Goal: Transaction & Acquisition: Purchase product/service

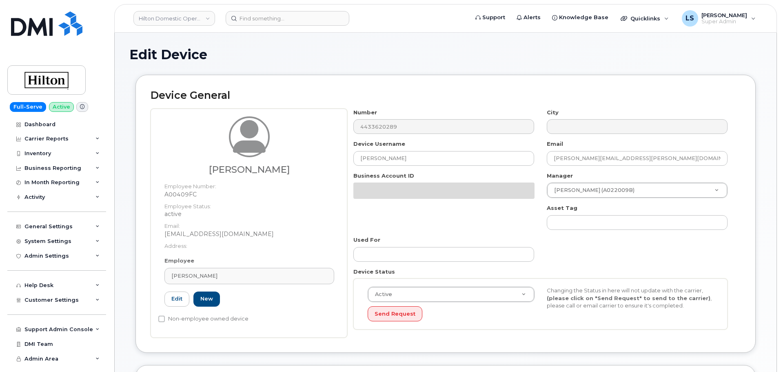
select select "34080331"
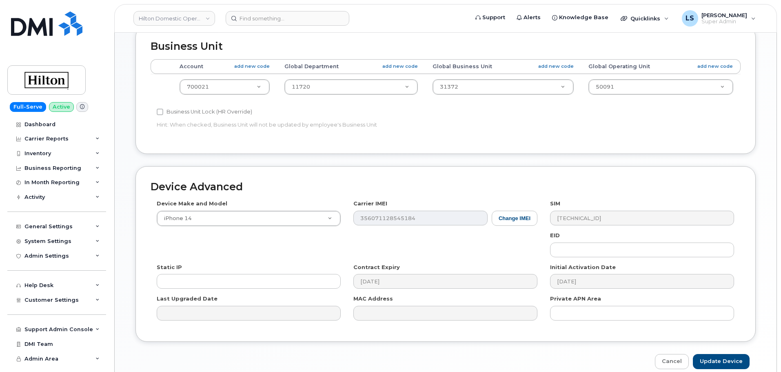
scroll to position [377, 0]
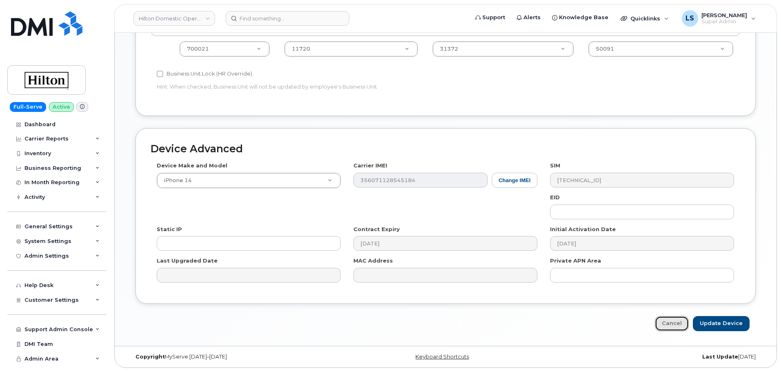
drag, startPoint x: 668, startPoint y: 316, endPoint x: 662, endPoint y: 315, distance: 5.8
click at [668, 316] on link "Cancel" at bounding box center [672, 323] width 34 height 15
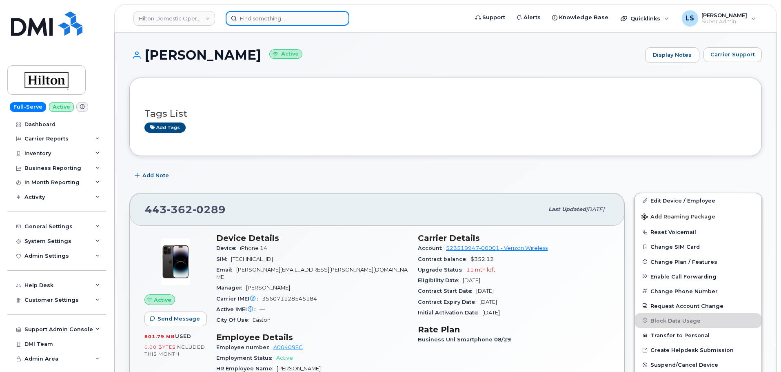
click at [286, 20] on input at bounding box center [288, 18] width 124 height 15
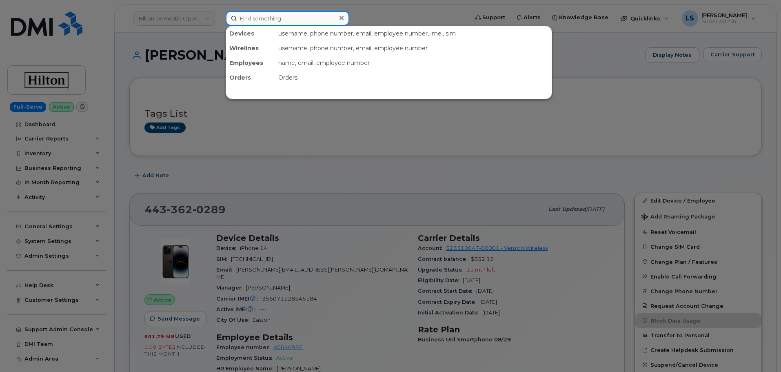
paste input "956-298-1637"
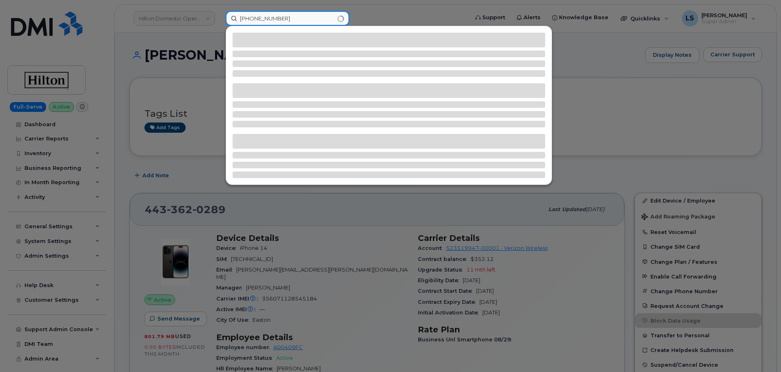
type input "956-298-1637"
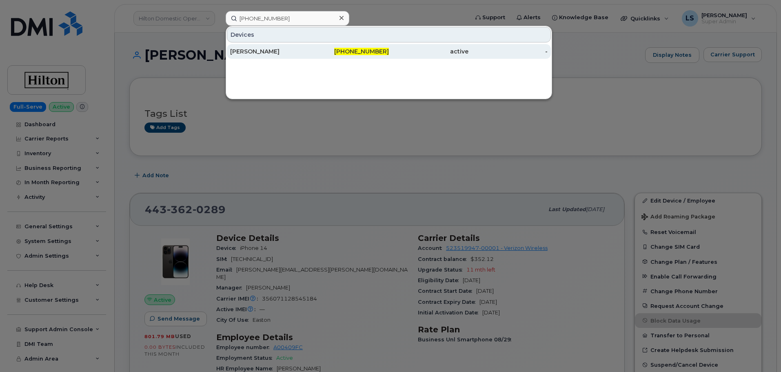
click at [299, 55] on div "[PERSON_NAME]" at bounding box center [270, 51] width 80 height 15
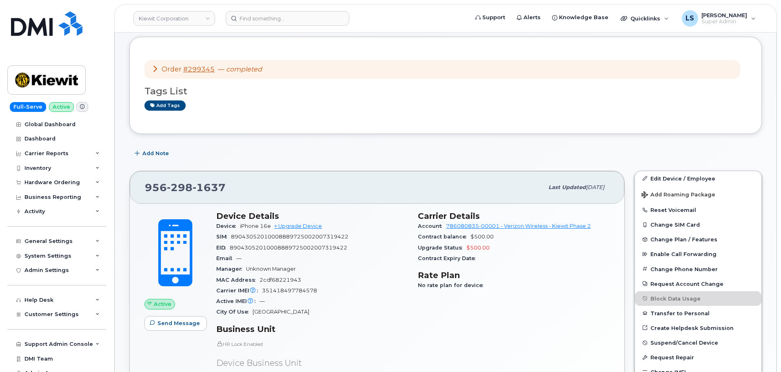
scroll to position [82, 0]
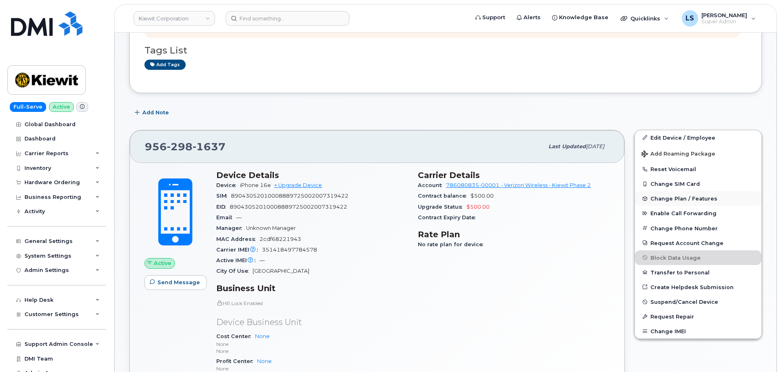
click at [680, 201] on span "Change Plan / Features" at bounding box center [683, 198] width 67 height 6
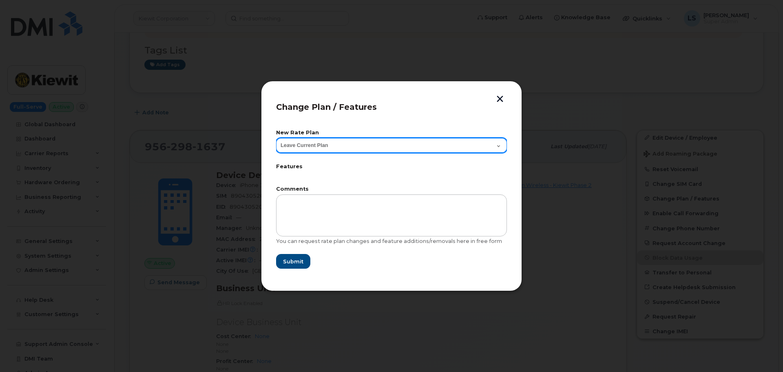
click at [361, 144] on select "Leave Current Plan Business Unlimited Smartphone" at bounding box center [391, 145] width 231 height 15
drag, startPoint x: 361, startPoint y: 144, endPoint x: 373, endPoint y: 137, distance: 13.9
click at [361, 144] on select "Leave Current Plan Business Unlimited Smartphone" at bounding box center [391, 145] width 231 height 15
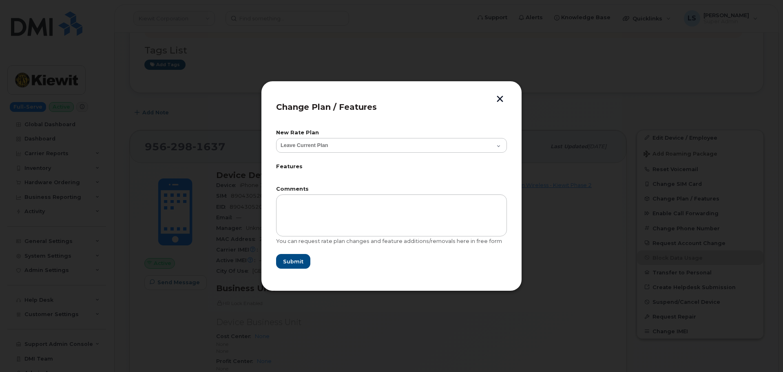
click at [498, 98] on button "button" at bounding box center [500, 99] width 12 height 9
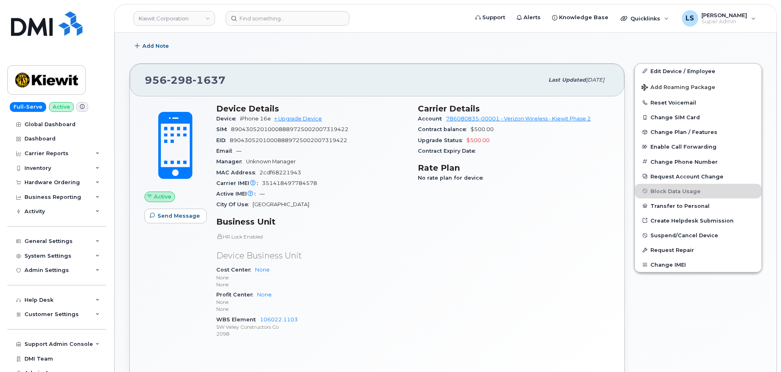
scroll to position [122, 0]
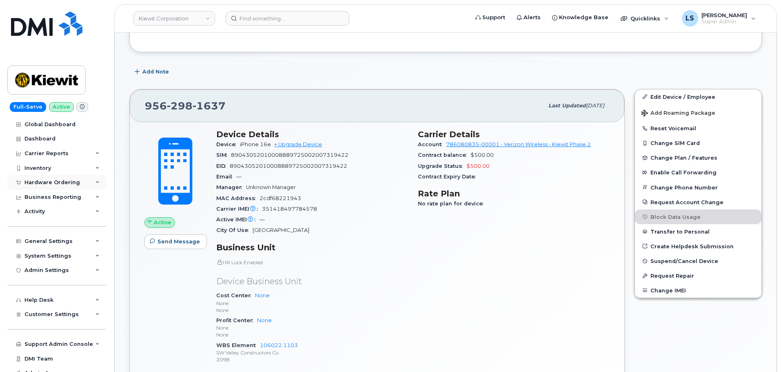
click at [63, 185] on div "Hardware Ordering" at bounding box center [51, 182] width 55 height 7
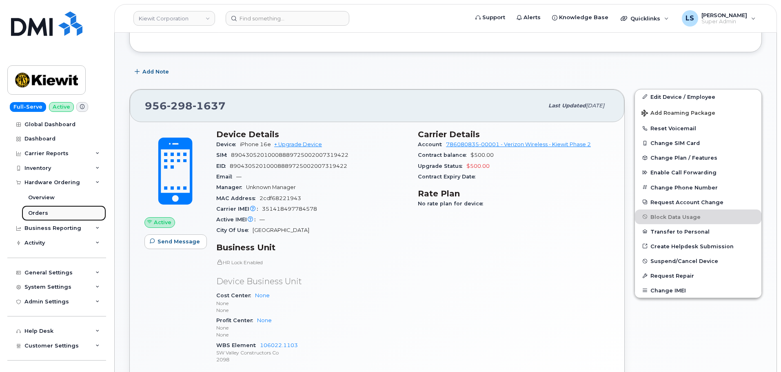
click at [48, 216] on link "Orders" at bounding box center [64, 213] width 84 height 16
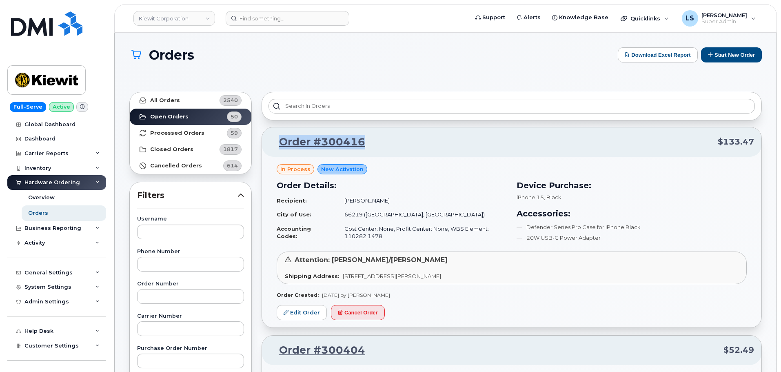
drag, startPoint x: 379, startPoint y: 133, endPoint x: 278, endPoint y: 147, distance: 102.2
click at [278, 147] on div "Order #300416 $133.47" at bounding box center [511, 141] width 499 height 29
click at [156, 72] on div "Orders Download Excel Report Start New Order" at bounding box center [445, 62] width 632 height 30
click at [721, 60] on button "Start New Order" at bounding box center [731, 54] width 61 height 15
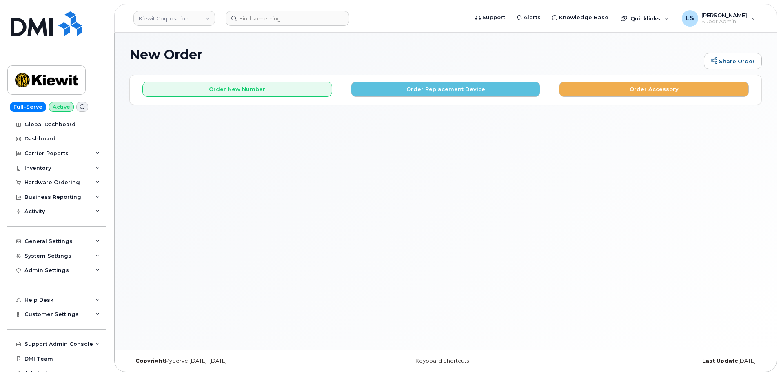
click at [421, 80] on div "Order New Number Order Replacement Device Order Accessory" at bounding box center [446, 86] width 632 height 22
click at [418, 84] on button "Order Replacement Device" at bounding box center [446, 89] width 190 height 15
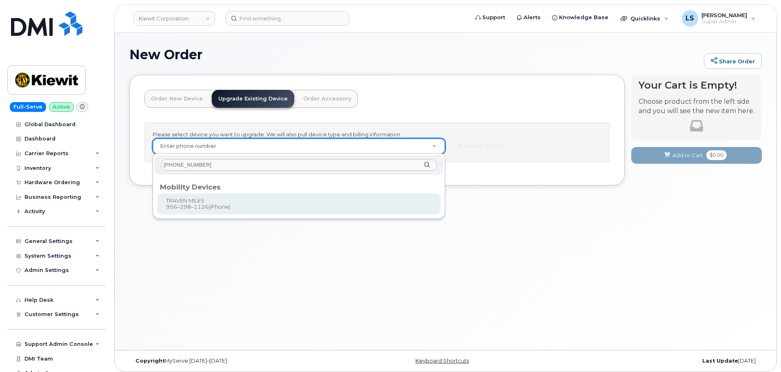
type input "[PHONE_NUMBER]"
type input "1229808"
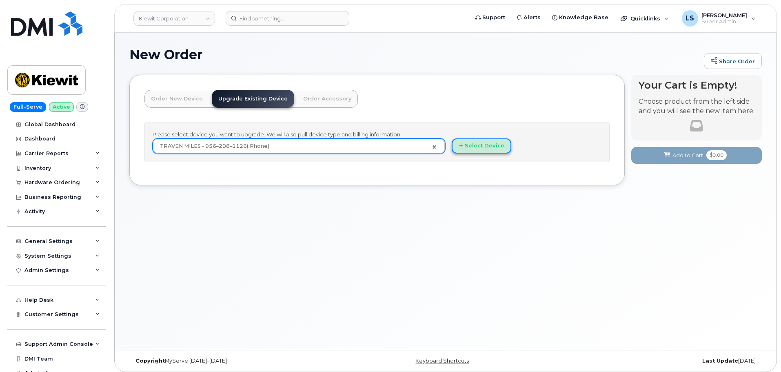
click at [466, 149] on button "Select Device" at bounding box center [482, 145] width 60 height 15
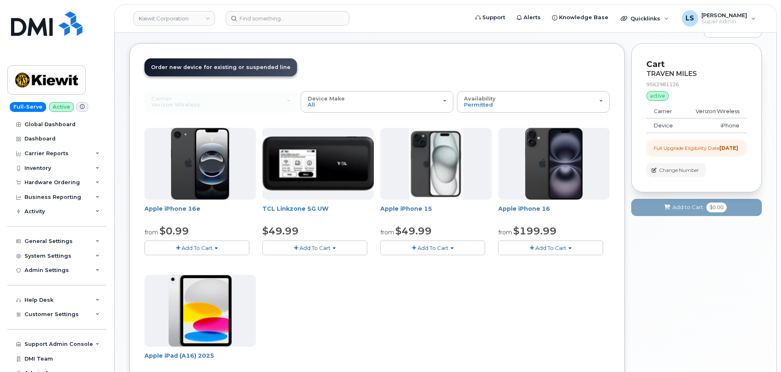
scroll to position [41, 0]
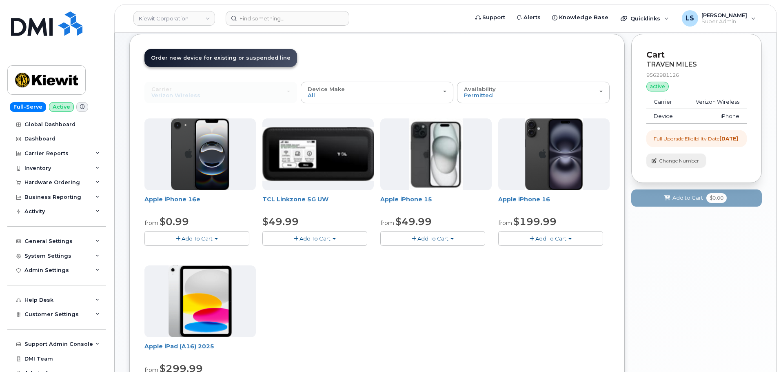
click at [670, 168] on button "Change Number" at bounding box center [676, 160] width 60 height 14
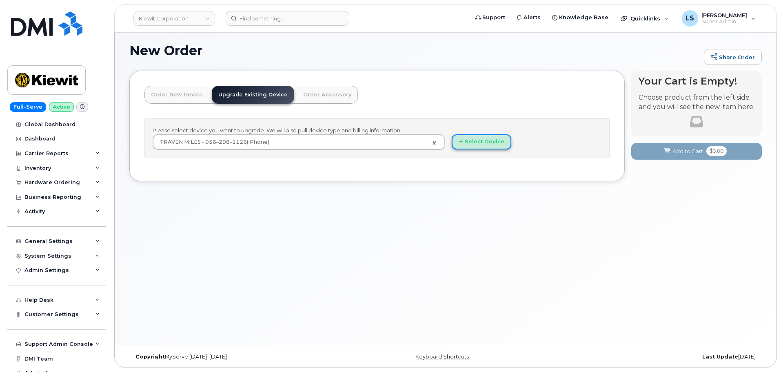
click at [472, 143] on button "Select Device" at bounding box center [482, 141] width 60 height 15
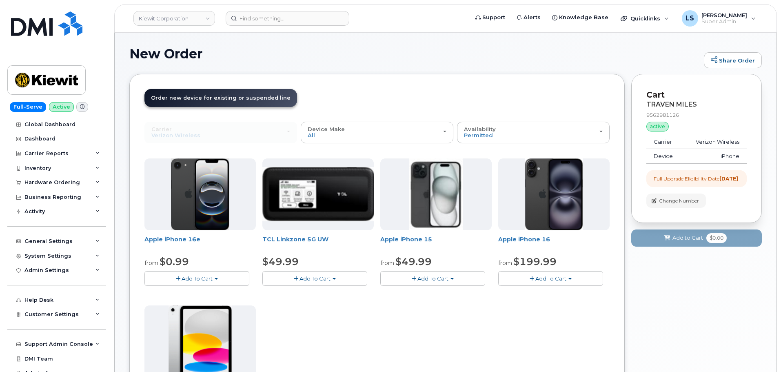
scroll to position [0, 0]
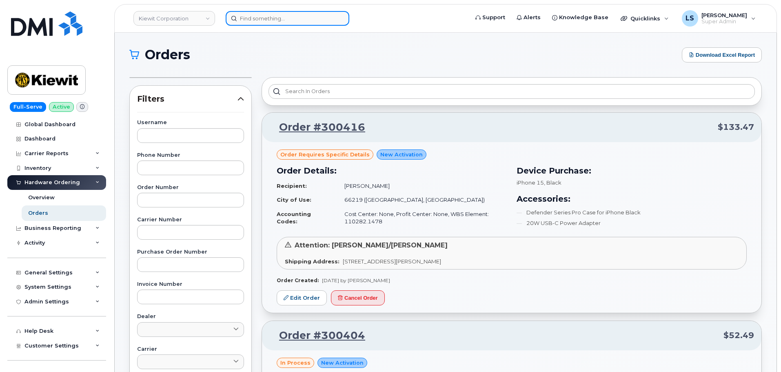
click at [318, 21] on input at bounding box center [288, 18] width 124 height 15
paste input "[PHONE_NUMBER]"
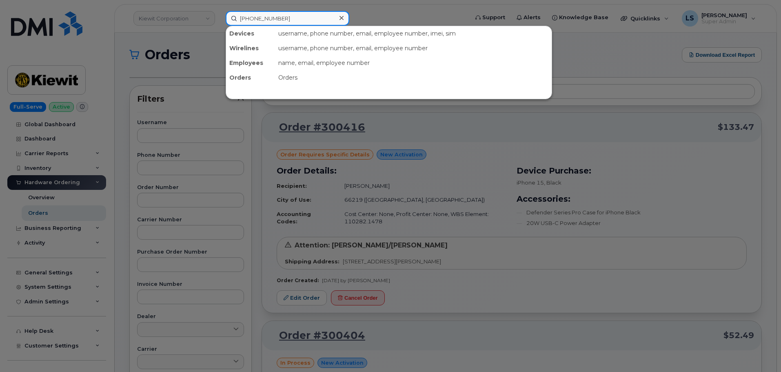
type input "[PHONE_NUMBER]"
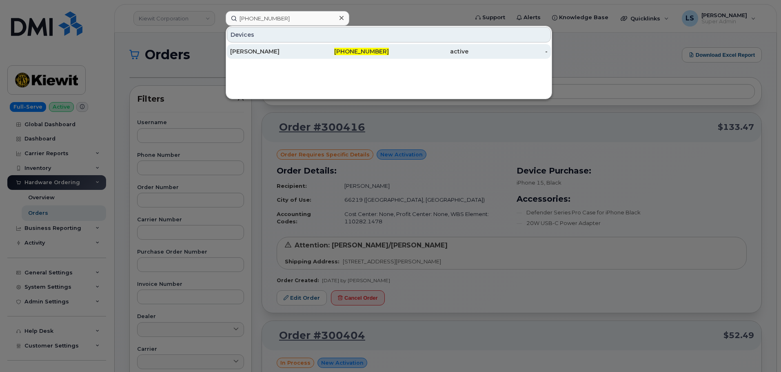
click at [270, 56] on div "[PERSON_NAME]" at bounding box center [270, 51] width 80 height 15
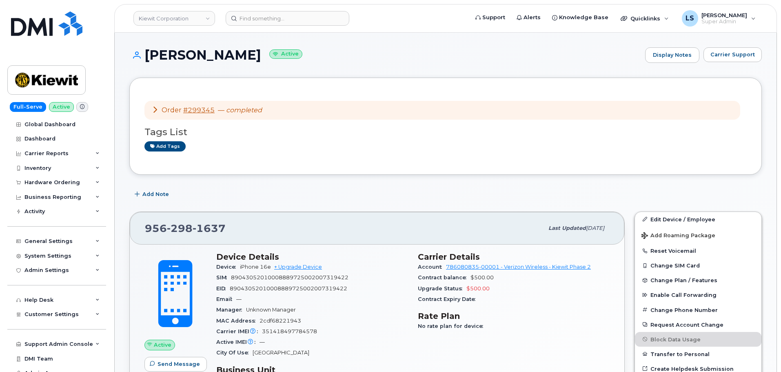
scroll to position [41, 0]
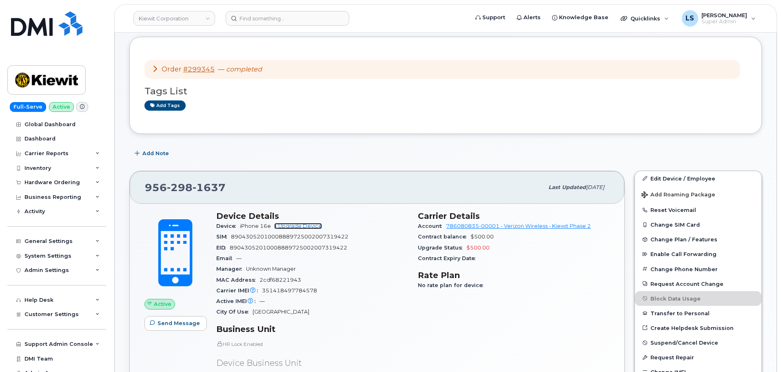
click at [297, 224] on link "+ Upgrade Device" at bounding box center [298, 226] width 48 height 6
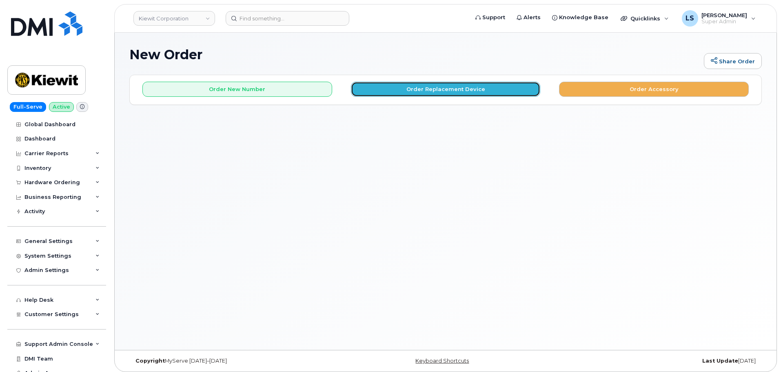
click at [415, 88] on button "Order Replacement Device" at bounding box center [446, 89] width 190 height 15
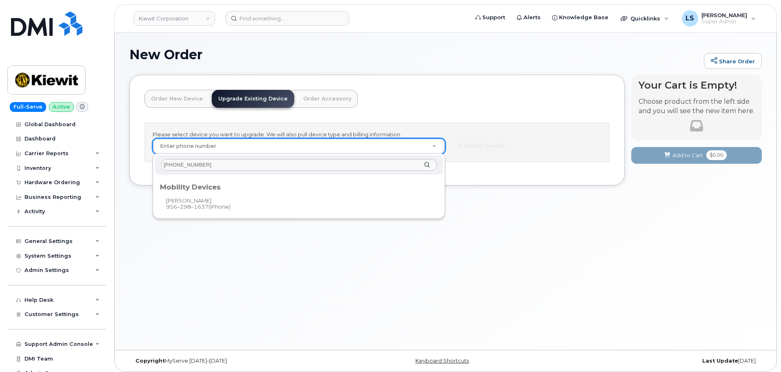
type input "[PHONE_NUMBER]"
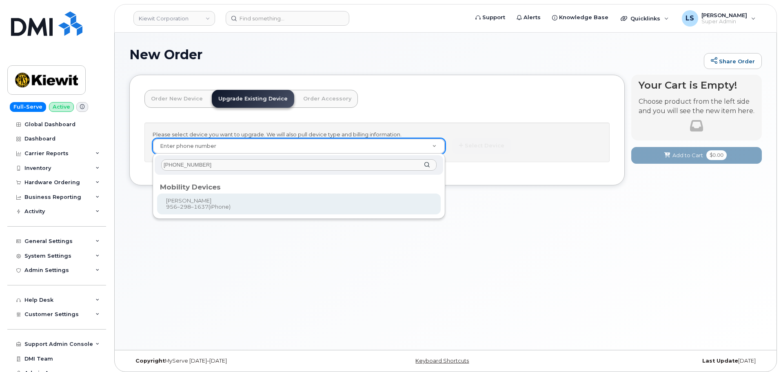
type input "1245666"
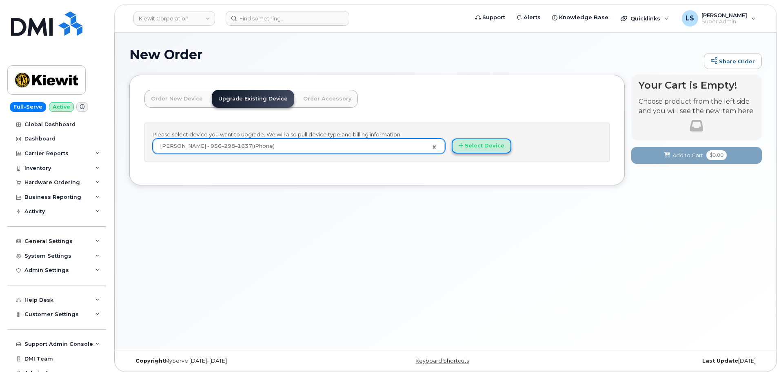
click at [473, 152] on button "Select Device" at bounding box center [482, 145] width 60 height 15
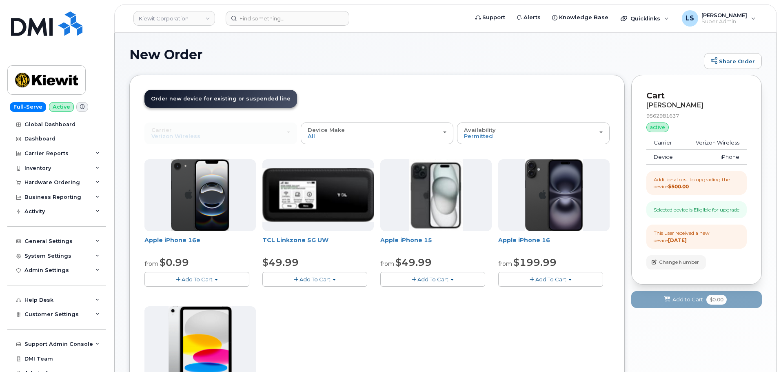
click at [414, 275] on button "Add To Cart" at bounding box center [432, 279] width 105 height 14
click at [355, 328] on div "Apple iPhone 16e from $0.99 Add To Cart $0.99 - 2 Year Upgrade (128GB) $599.99 …" at bounding box center [376, 302] width 465 height 287
click at [408, 276] on button "Add To Cart" at bounding box center [432, 279] width 105 height 14
click at [417, 291] on link "$49.99 - 2 Year Upgrade (128GB)" at bounding box center [435, 294] width 106 height 10
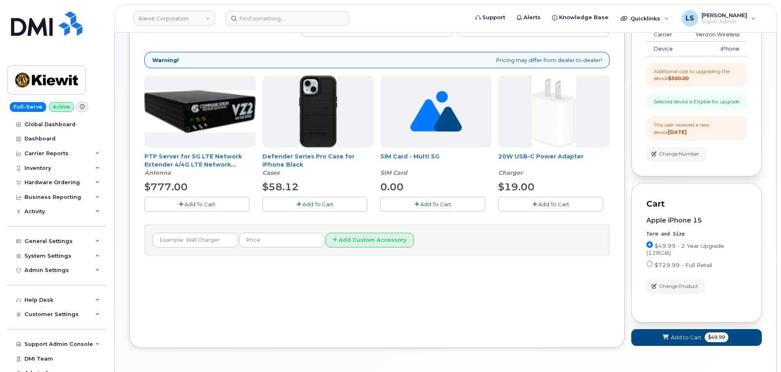
scroll to position [122, 0]
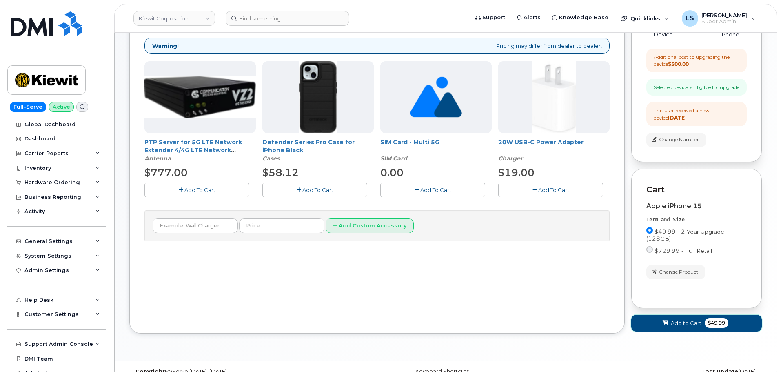
click at [662, 326] on span at bounding box center [666, 323] width 8 height 8
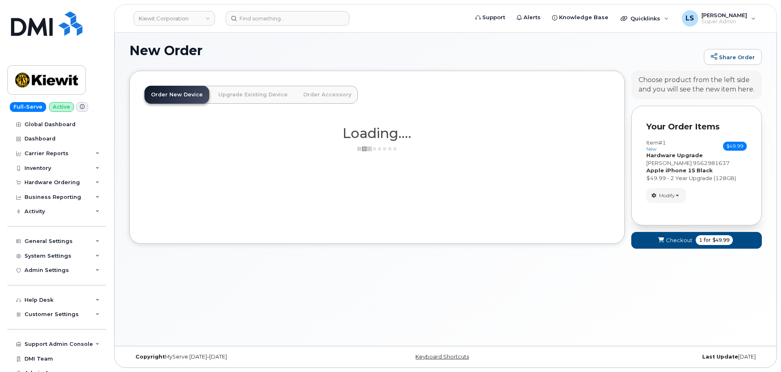
scroll to position [4, 0]
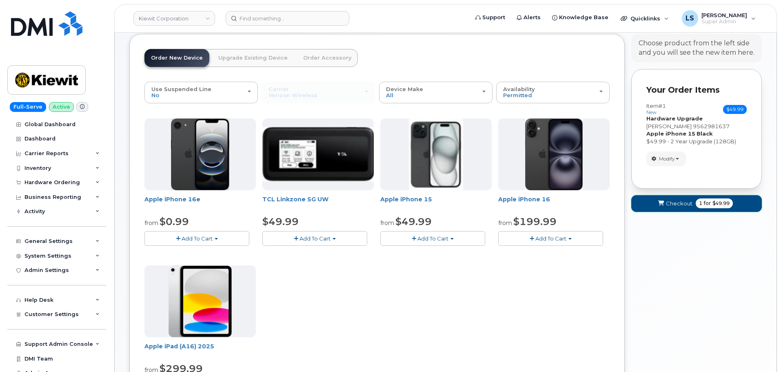
click at [688, 209] on button "Checkout 1 for $49.99" at bounding box center [696, 203] width 131 height 17
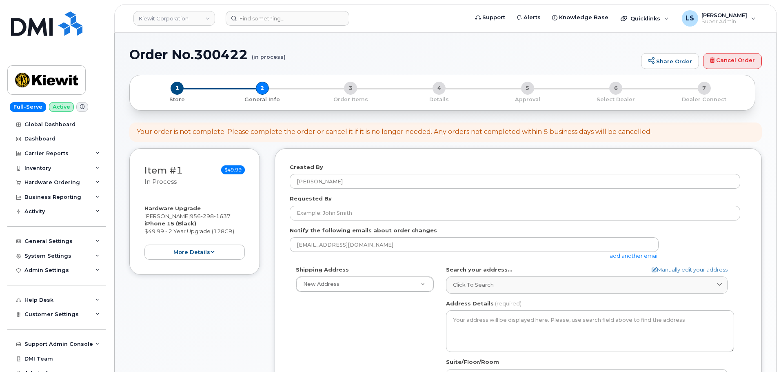
select select
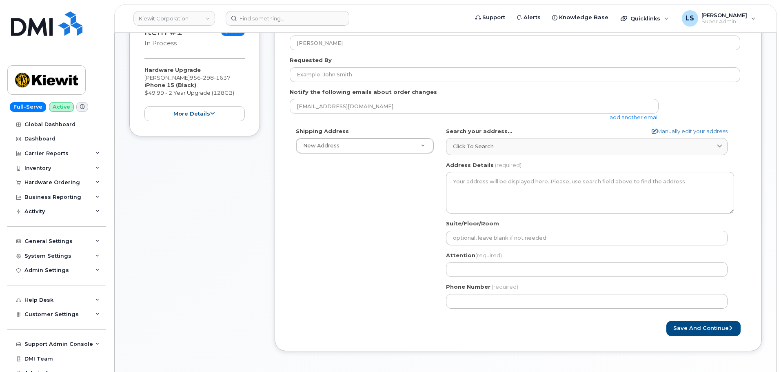
scroll to position [113, 0]
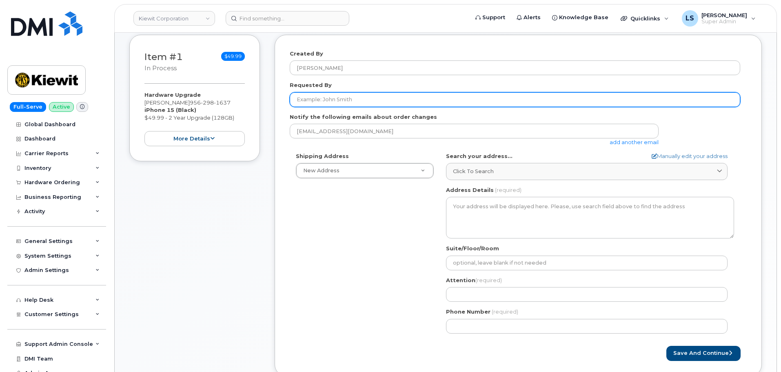
click at [351, 101] on input "Requested By" at bounding box center [515, 99] width 450 height 15
paste input "[PERSON_NAME]"
type input "[PERSON_NAME]"
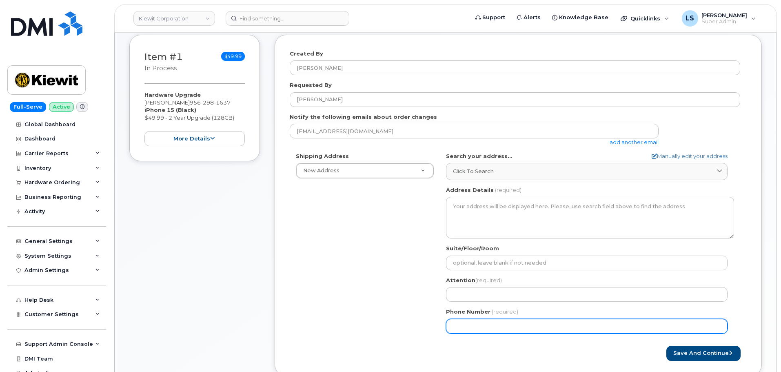
click at [326, 270] on div "Shipping Address New Address New Address 5001 N Columbia Blvd 6967 Old Highway …" at bounding box center [515, 245] width 450 height 187
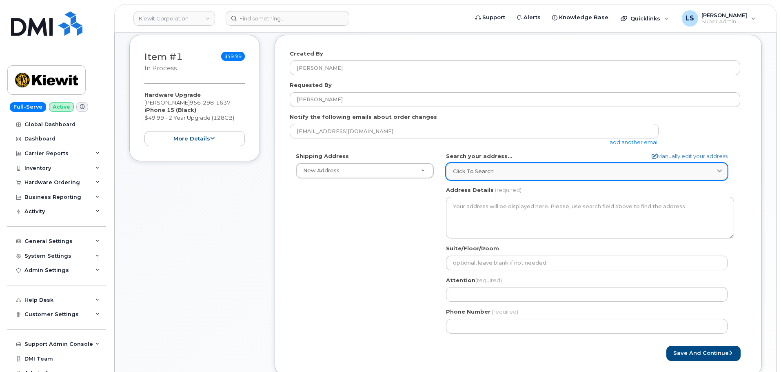
drag, startPoint x: 595, startPoint y: 180, endPoint x: 590, endPoint y: 175, distance: 6.9
click at [595, 180] on div "AB Search your address... Manually edit your address Click to search No availab…" at bounding box center [590, 245] width 300 height 187
click at [585, 172] on div "Click to search" at bounding box center [587, 171] width 268 height 8
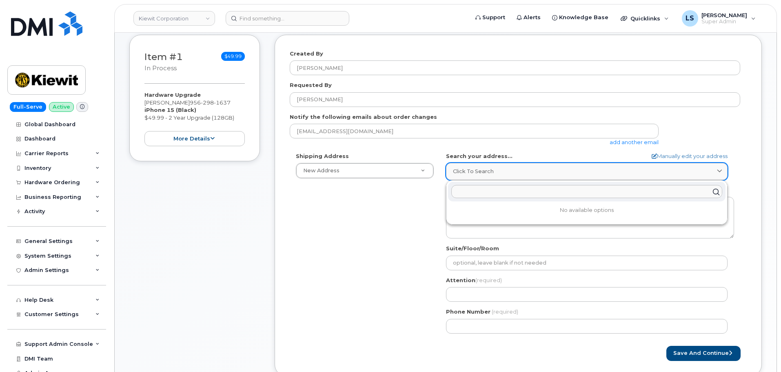
paste input "4 W Lincoln Ave. Roma, TX 78584"
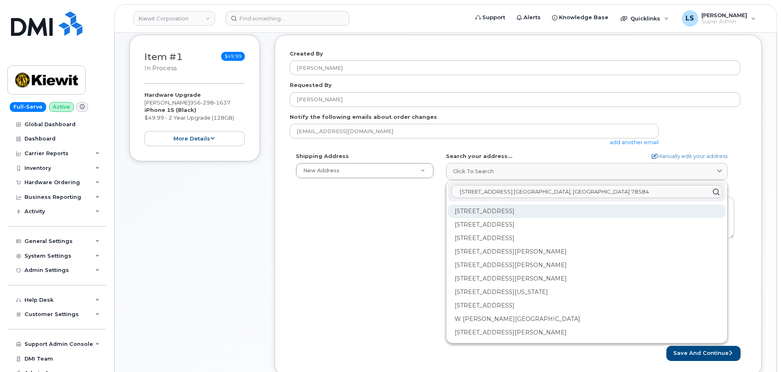
type input "4 W Lincoln Ave. Roma, TX 78584"
click at [467, 214] on div "W Lincoln Ave Roma TX 78584" at bounding box center [586, 210] width 277 height 13
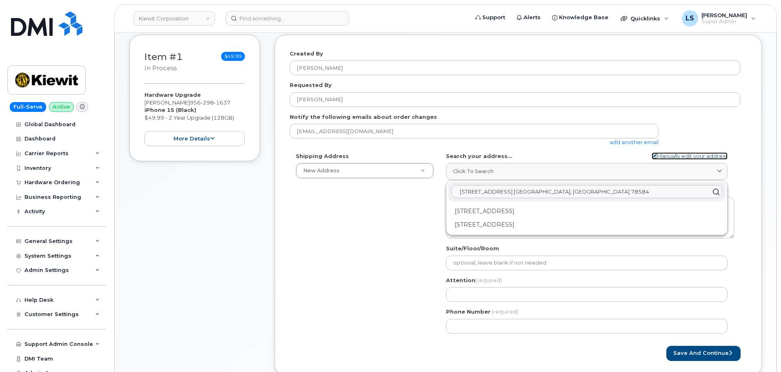
click at [706, 156] on link "Manually edit your address" at bounding box center [690, 156] width 76 height 8
select select
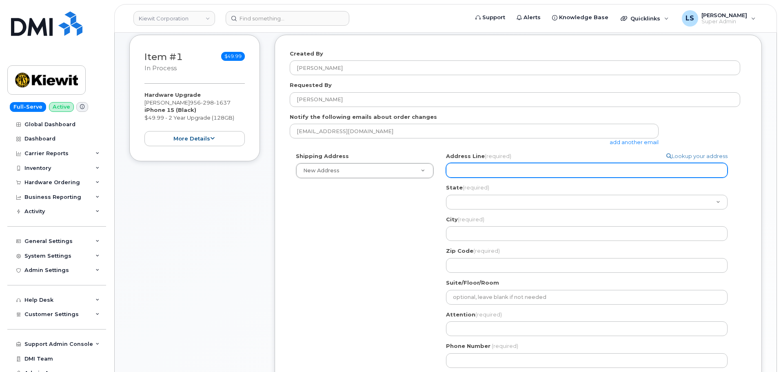
click at [519, 166] on input "Address Line (required)" at bounding box center [587, 170] width 282 height 15
click at [459, 175] on input "Address Line (required)" at bounding box center [587, 170] width 282 height 15
paste input "4 W Lincoln Ave."
select select
type input "4 W Lincoln Ave."
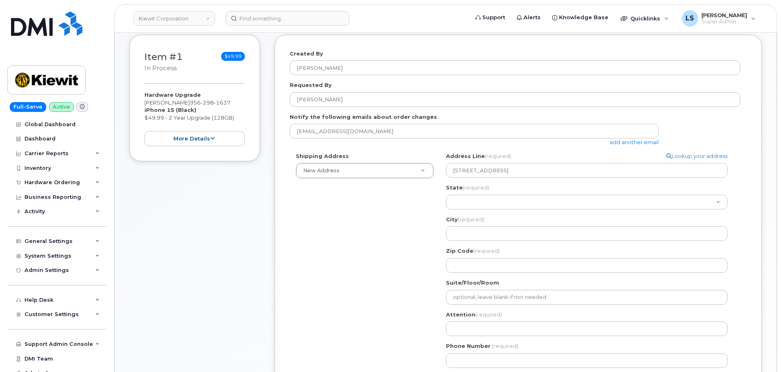
drag, startPoint x: 503, startPoint y: 217, endPoint x: 499, endPoint y: 202, distance: 15.0
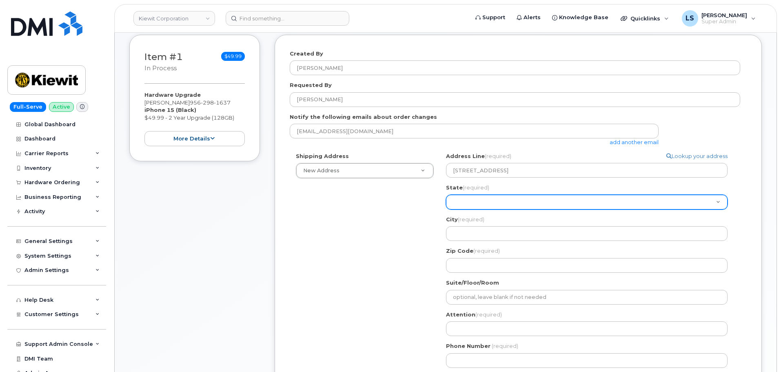
click at [503, 216] on div "City (required) 4 W Lincoln Ave., USA" at bounding box center [590, 228] width 288 height 26
click at [498, 199] on select "Alabama Alaska American Samoa Arizona Arkansas California Colorado Connecticut …" at bounding box center [587, 202] width 282 height 15
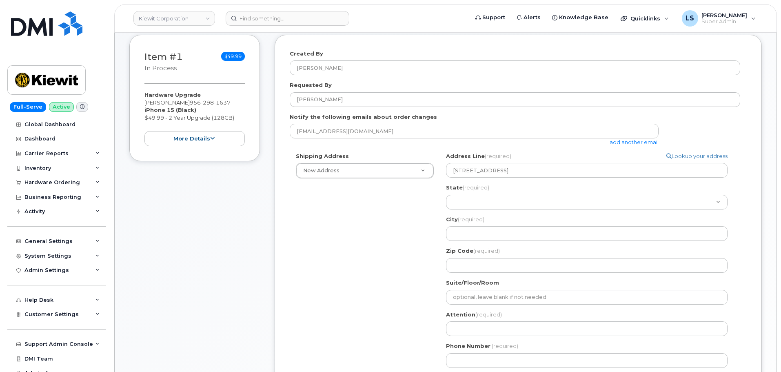
click at [311, 241] on div "Shipping Address New Address New Address 5001 N Columbia Blvd 6967 Old Highway …" at bounding box center [515, 263] width 450 height 222
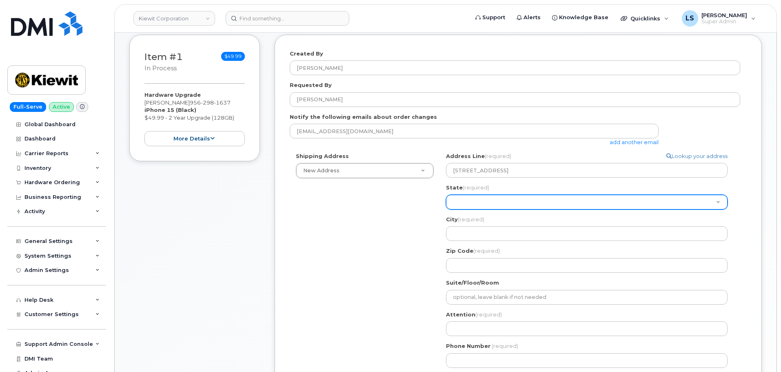
click at [507, 201] on select "Alabama Alaska American Samoa Arizona Arkansas California Colorado Connecticut …" at bounding box center [587, 202] width 282 height 15
select select "TX"
click at [446, 195] on select "Alabama Alaska American Samoa Arizona Arkansas California Colorado Connecticut …" at bounding box center [587, 202] width 282 height 15
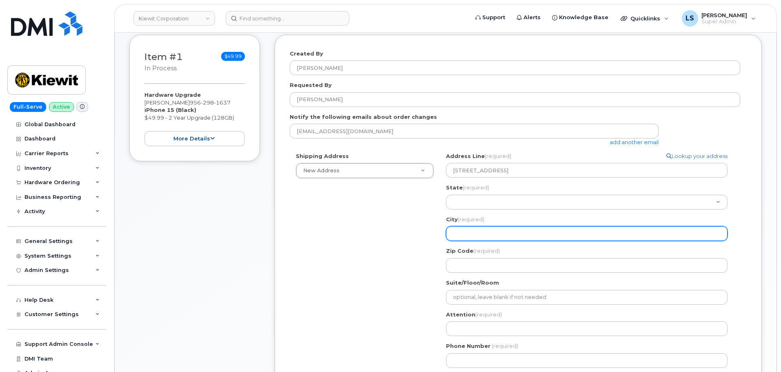
click at [501, 236] on input "City (required)" at bounding box center [587, 233] width 282 height 15
paste input "Roma"
select select
type input "Roma"
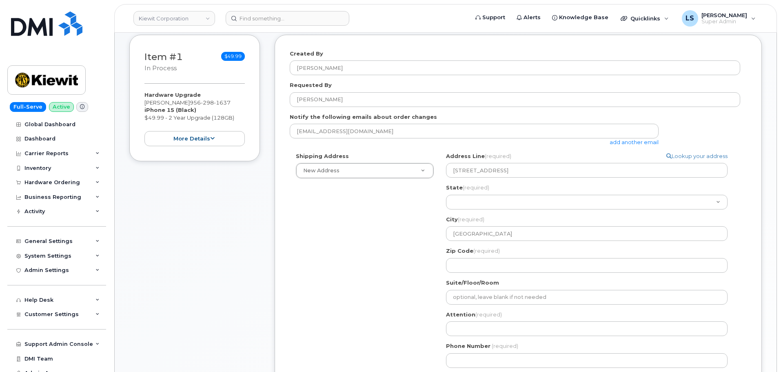
click at [367, 268] on div "Shipping Address New Address New Address 5001 N Columbia Blvd 6967 Old Highway …" at bounding box center [515, 263] width 450 height 222
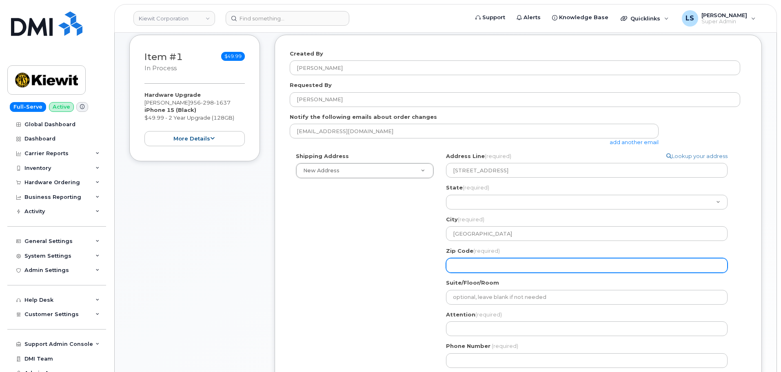
click at [485, 262] on input "Zip Code (required)" at bounding box center [587, 265] width 282 height 15
paste input "78584"
select select
type input "78584"
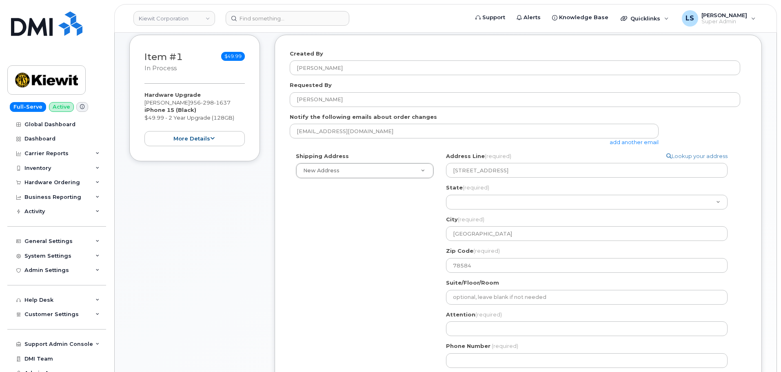
click at [412, 279] on div "Shipping Address New Address New Address 5001 N Columbia Blvd 6967 Old Highway …" at bounding box center [515, 263] width 450 height 222
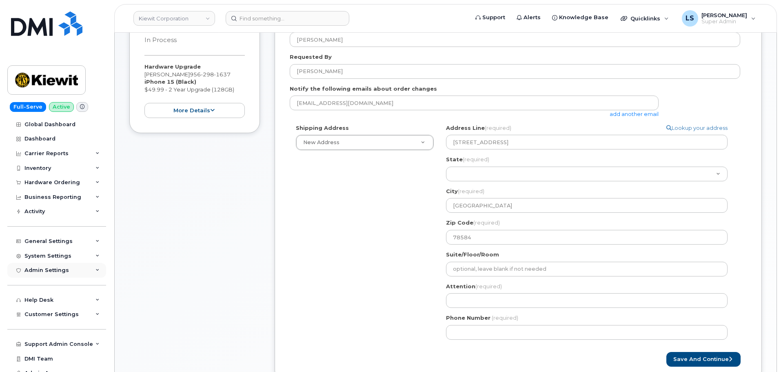
scroll to position [154, 0]
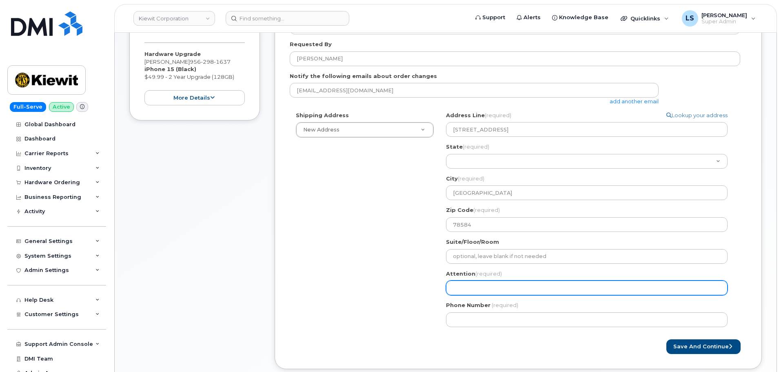
click at [499, 287] on input "Attention (required)" at bounding box center [587, 287] width 282 height 15
paste input "Fernando Cosme"
select select
type input "Fernando Cosme"
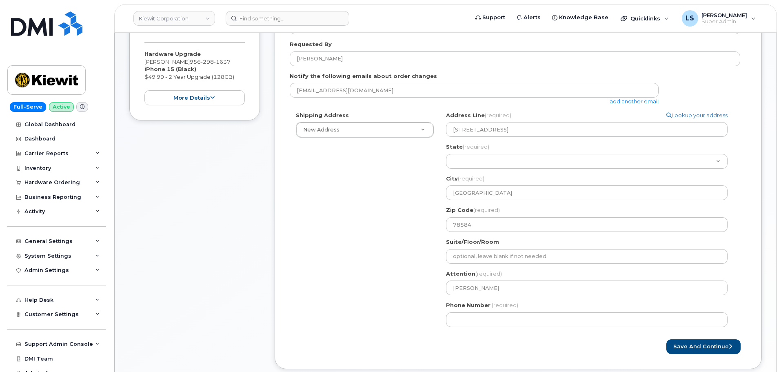
click at [383, 288] on div "Shipping Address New Address New Address 5001 N Columbia Blvd 6967 Old Highway …" at bounding box center [515, 222] width 450 height 222
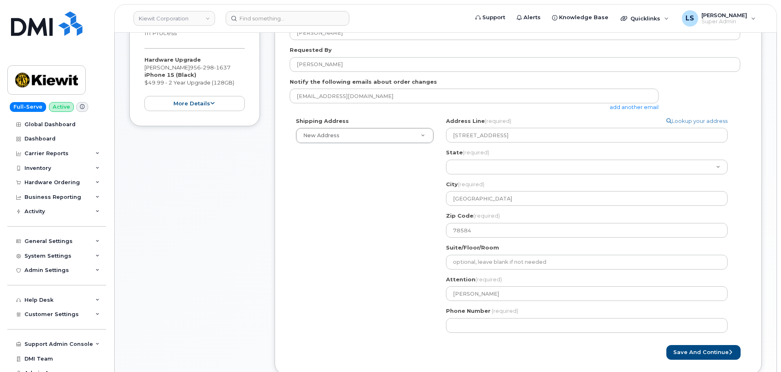
scroll to position [113, 0]
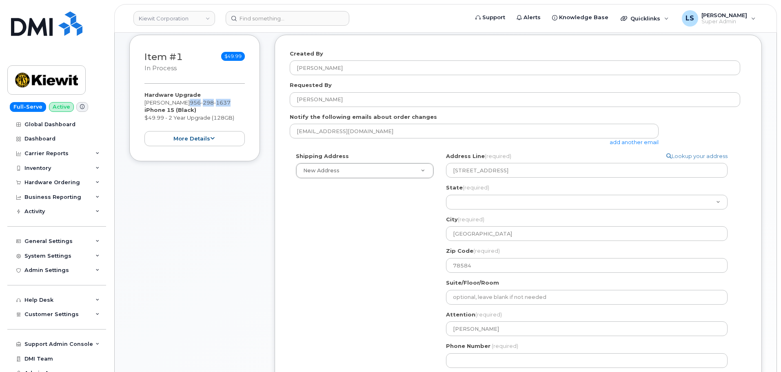
drag, startPoint x: 236, startPoint y: 103, endPoint x: 193, endPoint y: 101, distance: 43.3
click at [193, 101] on div "Hardware Upgrade Fernando Cosme 956 298 1637 iPhone 15 (Black) $49.99 - 2 Year …" at bounding box center [194, 118] width 100 height 55
copy span "956 298 1637"
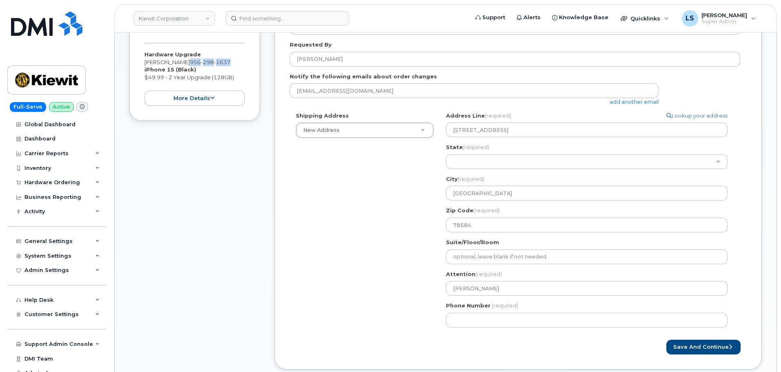
scroll to position [154, 0]
click at [457, 304] on label "Phone Number" at bounding box center [468, 305] width 44 height 8
click at [457, 312] on input "Phone Number" at bounding box center [587, 319] width 282 height 15
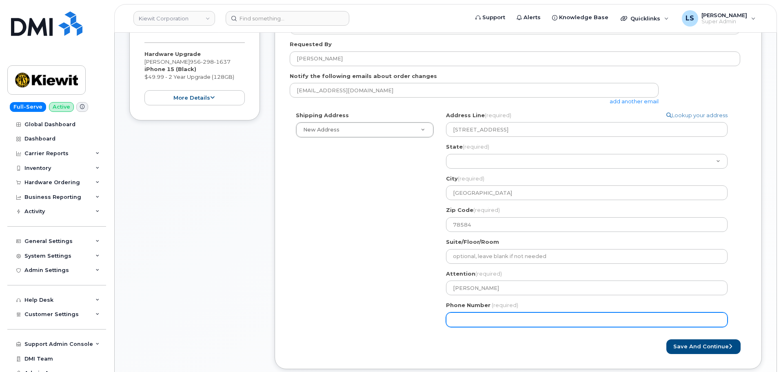
paste input "9562981637"
select select
type input "9562981637"
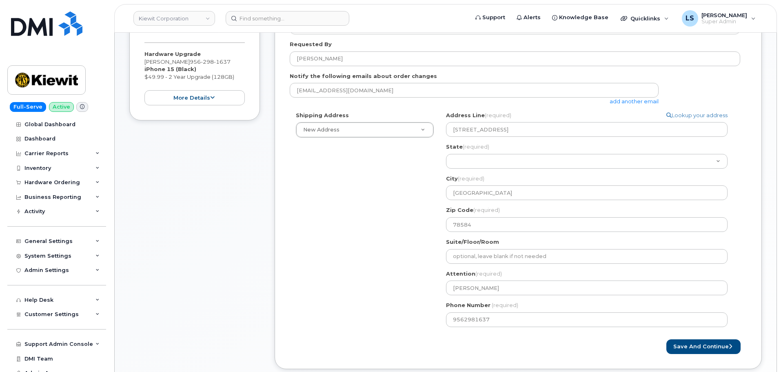
click at [566, 332] on div "TX Roma Search your address... Manually edit your address Click to search 4 W L…" at bounding box center [590, 222] width 300 height 222
click at [705, 351] on button "Save and Continue" at bounding box center [703, 346] width 74 height 15
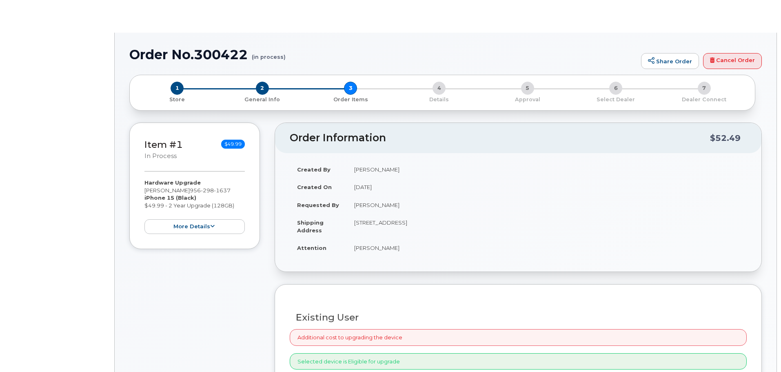
type input "[PERSON_NAME]"
radio input "true"
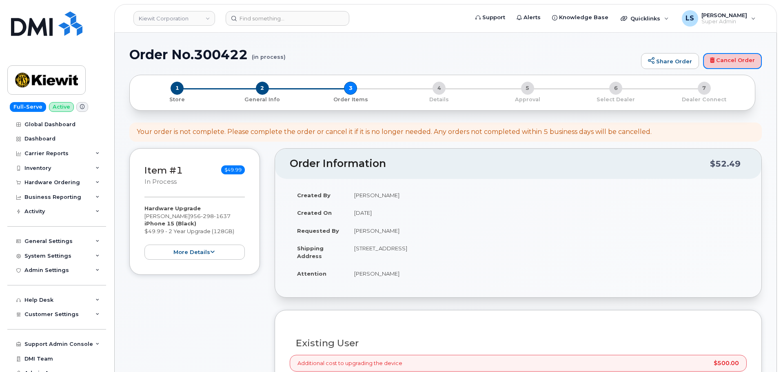
drag, startPoint x: 743, startPoint y: 66, endPoint x: 428, endPoint y: 33, distance: 317.1
click at [743, 66] on link "Cancel Order" at bounding box center [732, 61] width 59 height 16
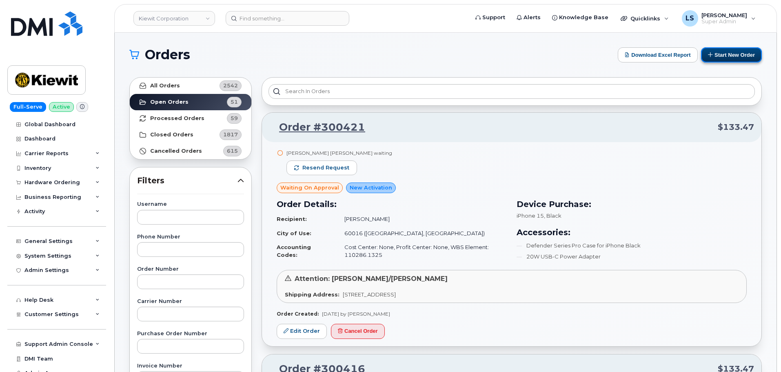
click at [746, 51] on button "Start New Order" at bounding box center [731, 54] width 61 height 15
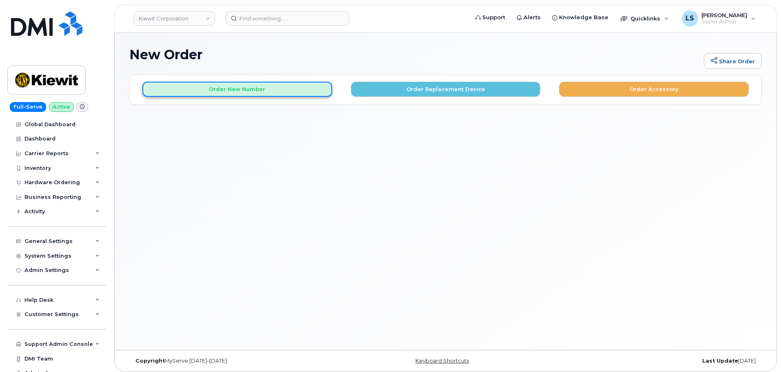
click at [207, 91] on button "Order New Number" at bounding box center [237, 89] width 190 height 15
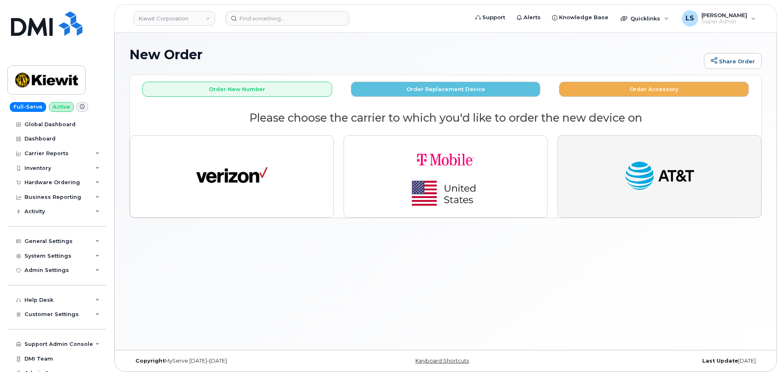
click at [668, 180] on img "button" at bounding box center [659, 176] width 71 height 37
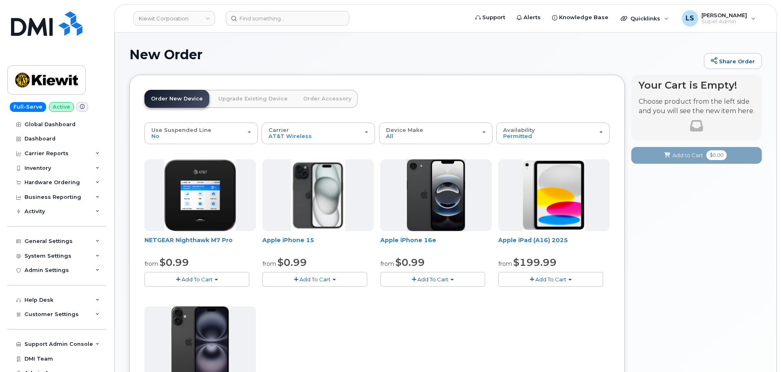
click at [308, 281] on span "Add To Cart" at bounding box center [315, 279] width 31 height 7
click at [328, 293] on link "$0.99 - 2 Year Activation (128GB)" at bounding box center [316, 294] width 105 height 10
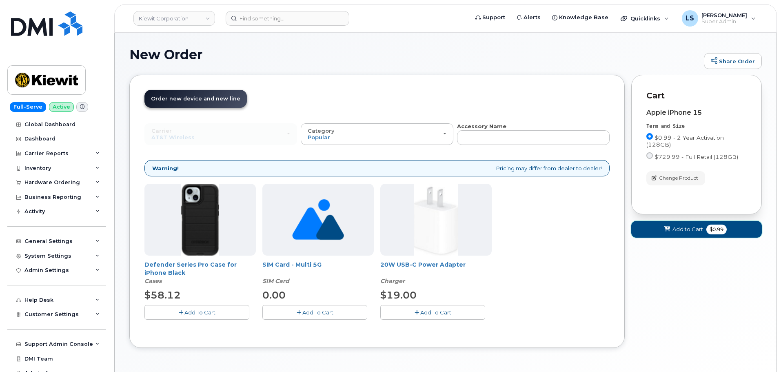
click at [671, 235] on button "Add to Cart $0.99" at bounding box center [696, 229] width 131 height 17
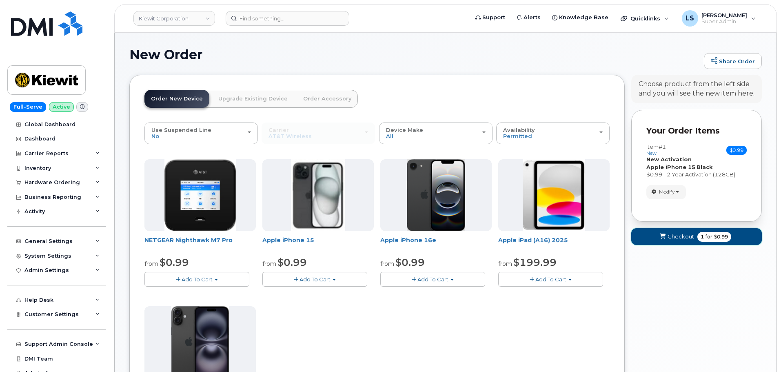
click at [666, 236] on span "submit" at bounding box center [663, 237] width 8 height 8
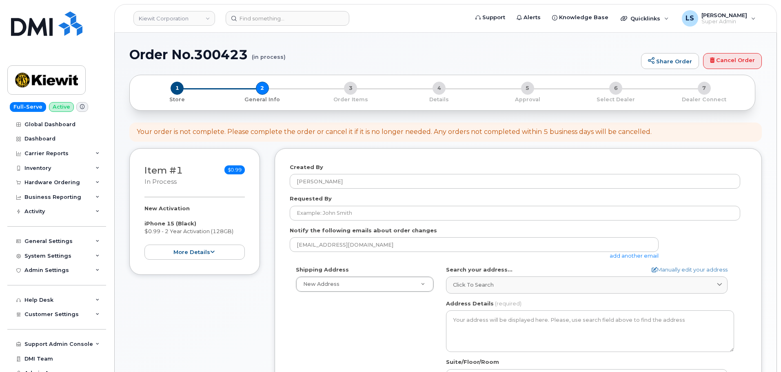
select select
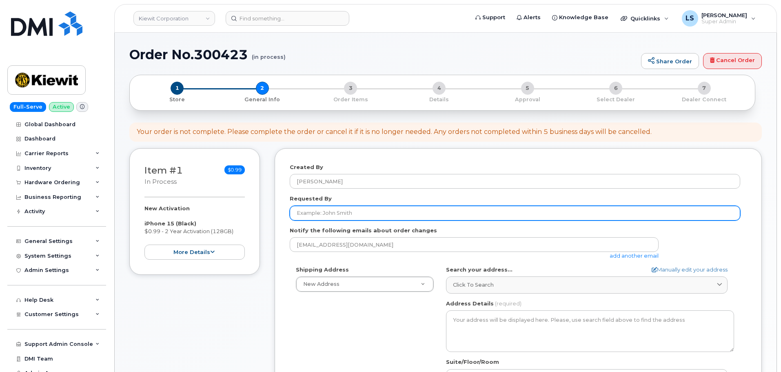
click at [333, 216] on input "Requested By" at bounding box center [515, 213] width 450 height 15
paste input "[PERSON_NAME]"
type input "[PERSON_NAME]"
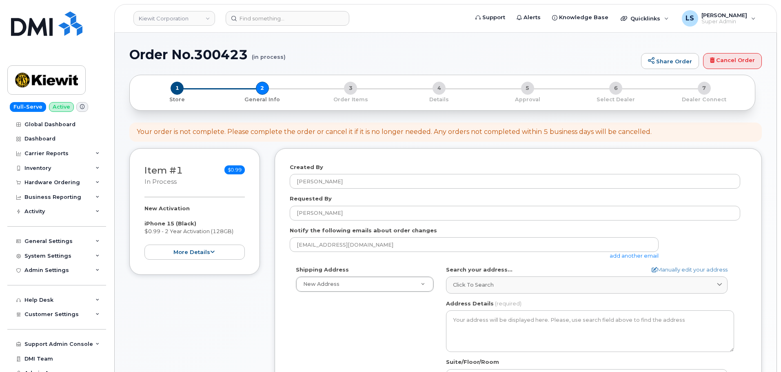
click at [334, 317] on div "Shipping Address New Address New Address 4 W Lincoln Ave. 5001 N Columbia Blvd …" at bounding box center [515, 359] width 450 height 187
click at [659, 272] on link "Manually edit your address" at bounding box center [690, 270] width 76 height 8
select select
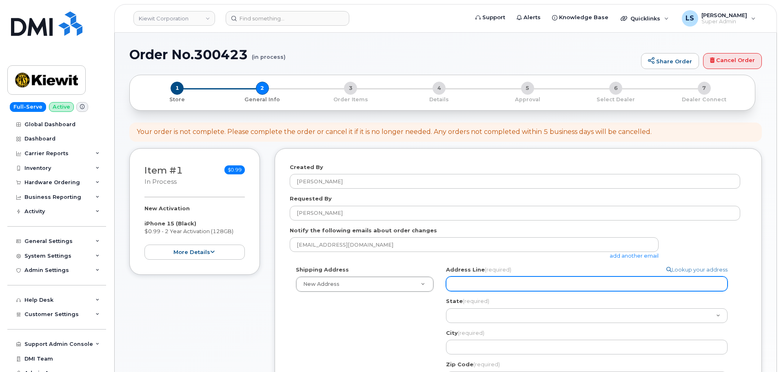
click at [531, 289] on input "Address Line (required)" at bounding box center [587, 283] width 282 height 15
paste input "4 W Lincoln Ave."
select select
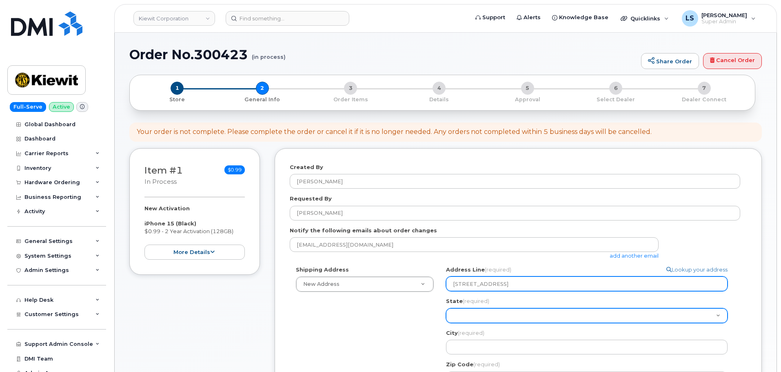
type input "4 W Lincoln Ave."
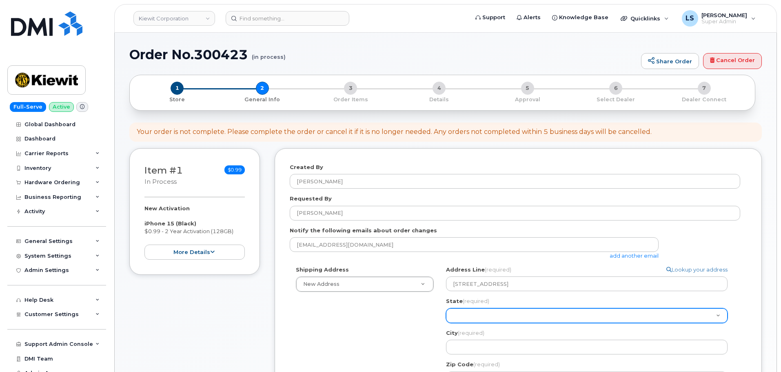
click at [480, 309] on select "Alabama Alaska American Samoa Arizona Arkansas California Colorado Connecticut …" at bounding box center [587, 315] width 282 height 15
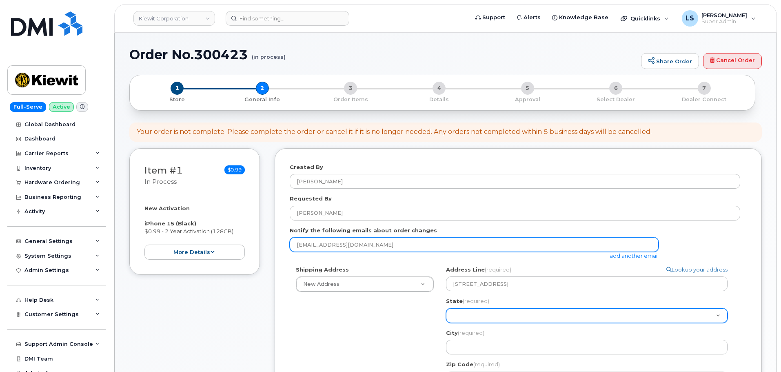
select select "TX"
click at [446, 308] on select "Alabama Alaska American Samoa Arizona Arkansas California Colorado Connecticut …" at bounding box center [587, 315] width 282 height 15
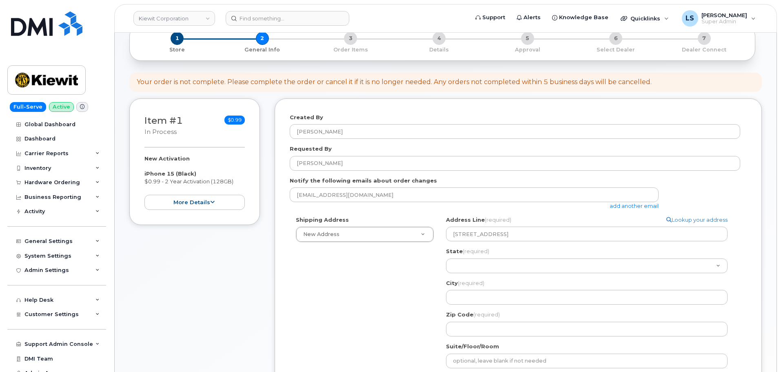
scroll to position [122, 0]
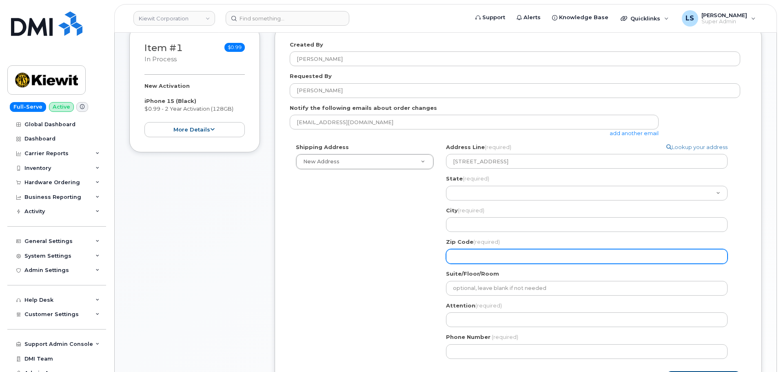
click at [455, 259] on input "Zip Code (required)" at bounding box center [587, 256] width 282 height 15
paste input "78584"
select select
type input "78584"
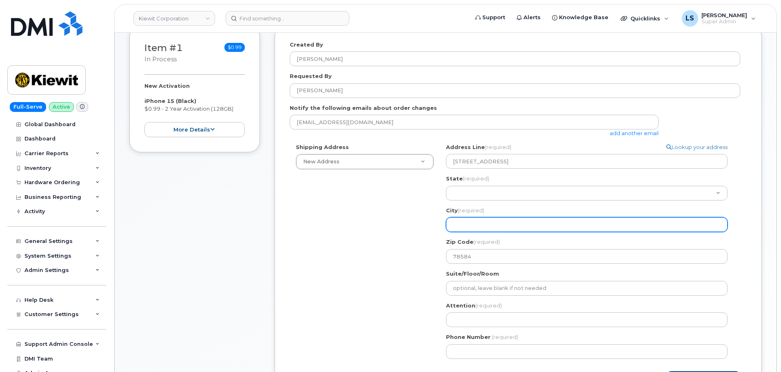
click at [452, 222] on input "City (required)" at bounding box center [587, 224] width 282 height 15
paste input "[GEOGRAPHIC_DATA]"
select select
type input "[GEOGRAPHIC_DATA]"
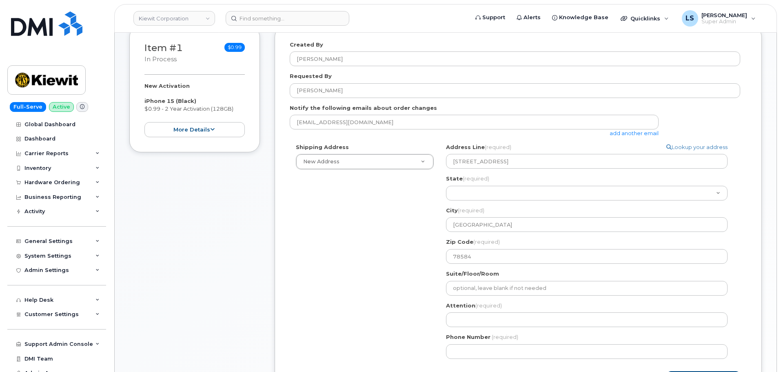
click at [401, 241] on div "Shipping Address New Address New Address 4 W Lincoln Ave. 5001 N Columbia Blvd …" at bounding box center [515, 254] width 450 height 222
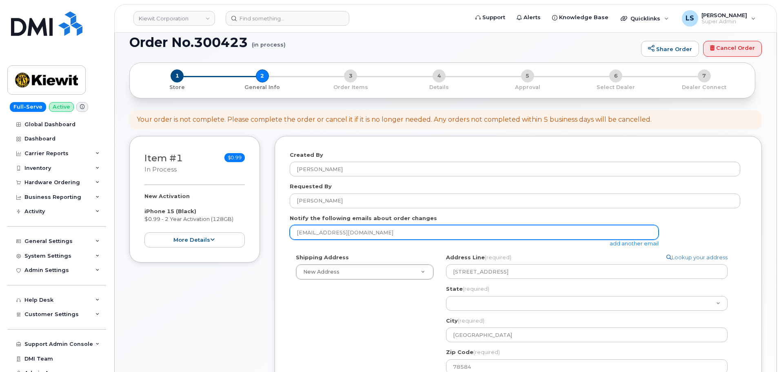
scroll to position [0, 0]
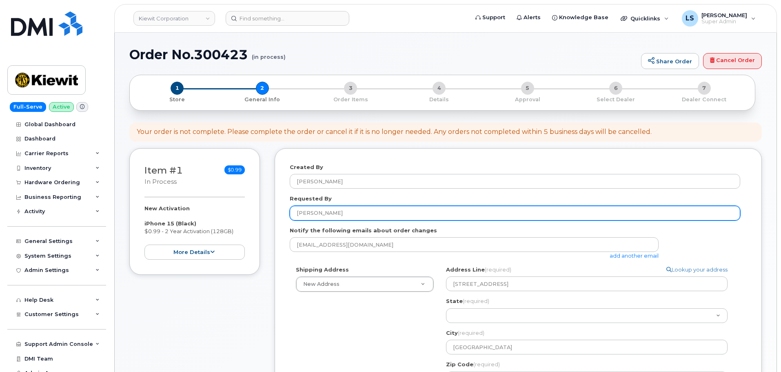
click at [352, 211] on input "[PERSON_NAME]" at bounding box center [515, 213] width 450 height 15
click at [352, 210] on input "[PERSON_NAME]" at bounding box center [515, 213] width 450 height 15
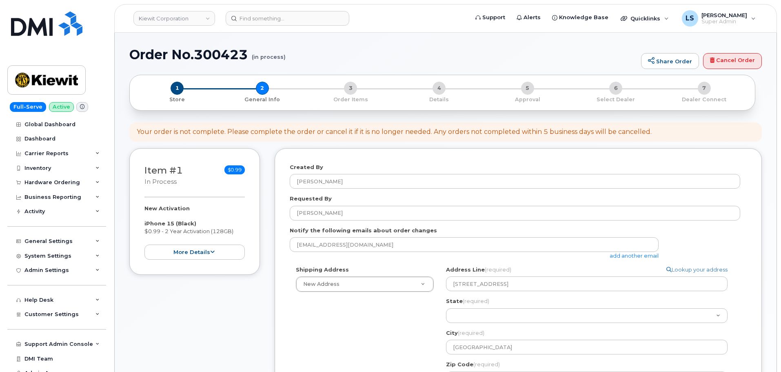
drag, startPoint x: 385, startPoint y: 325, endPoint x: 379, endPoint y: 317, distance: 9.6
click at [385, 324] on div "Shipping Address New Address New Address 4 W Lincoln Ave. 5001 N Columbia Blvd …" at bounding box center [515, 377] width 450 height 222
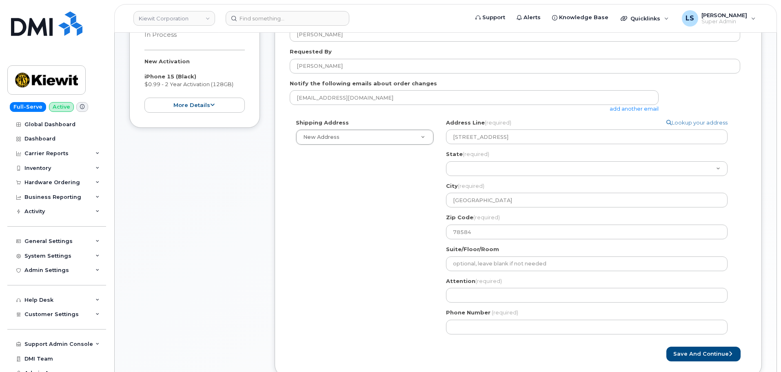
scroll to position [204, 0]
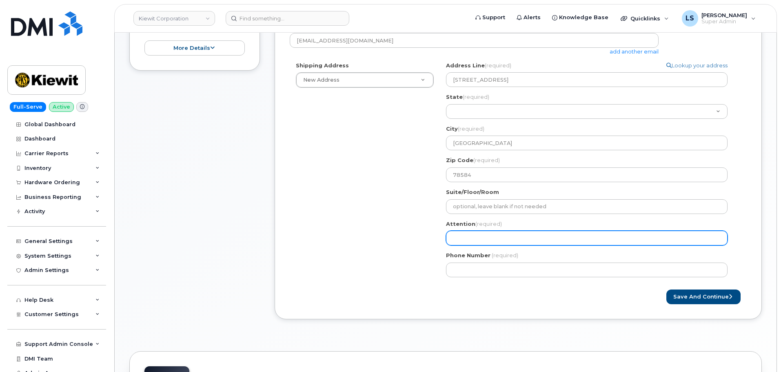
drag, startPoint x: 453, startPoint y: 235, endPoint x: 457, endPoint y: 233, distance: 4.8
click at [453, 234] on input "Attention (required)" at bounding box center [587, 238] width 282 height 15
paste input "[PERSON_NAME]"
select select
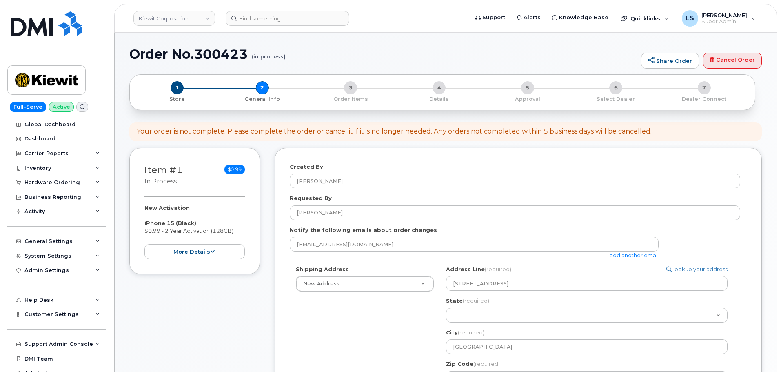
scroll to position [0, 0]
type input "[PERSON_NAME]"
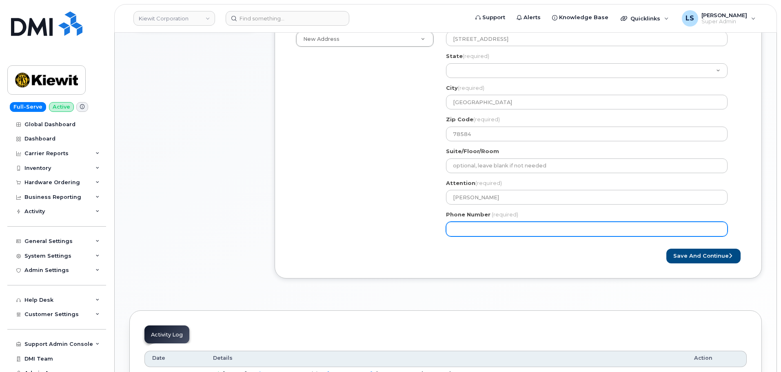
click at [490, 232] on input "Phone Number" at bounding box center [587, 229] width 282 height 15
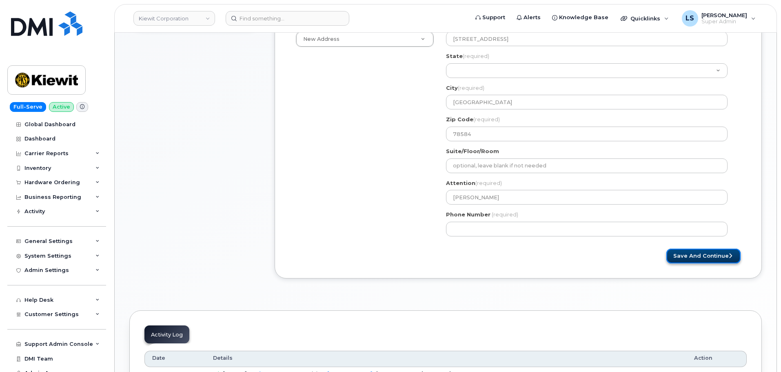
click at [699, 260] on button "Save and Continue" at bounding box center [703, 256] width 74 height 15
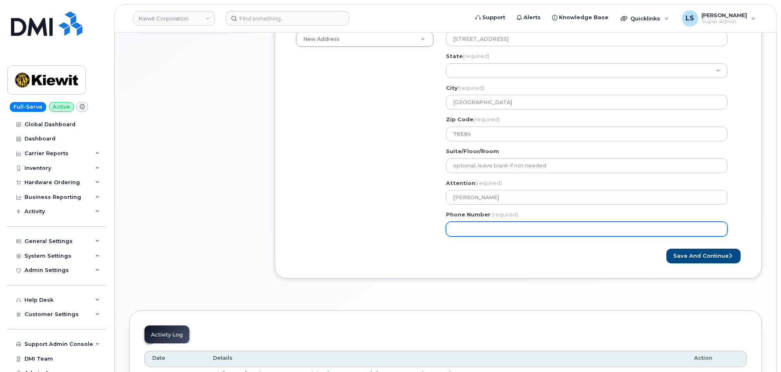
click at [507, 228] on input "Phone Number" at bounding box center [587, 229] width 282 height 15
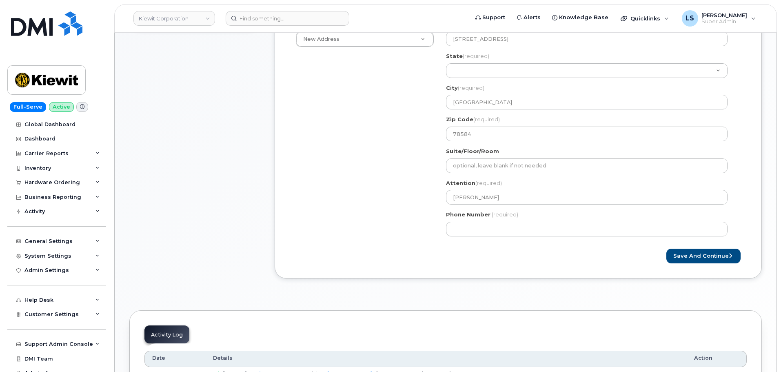
click at [513, 258] on div "Save and Continue" at bounding box center [518, 256] width 457 height 15
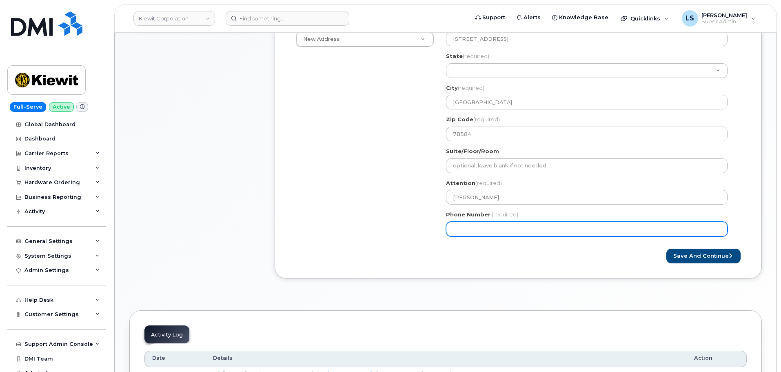
click at [484, 227] on input "Phone Number" at bounding box center [587, 229] width 282 height 15
click at [479, 226] on input "Phone Number" at bounding box center [587, 229] width 282 height 15
click at [464, 229] on input "Phone Number" at bounding box center [587, 229] width 282 height 15
select select
type input "9562981637"
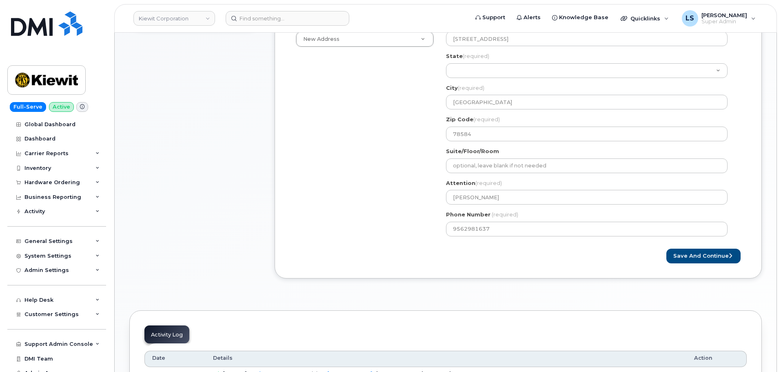
click at [506, 252] on div "Save and Continue" at bounding box center [518, 256] width 457 height 15
click at [706, 254] on button "Save and Continue" at bounding box center [703, 256] width 74 height 15
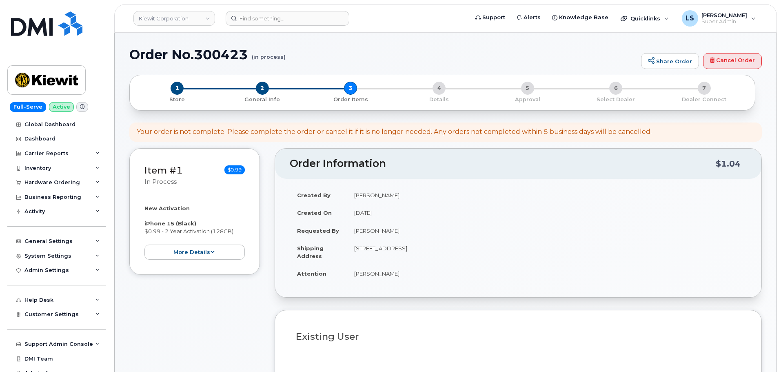
select select
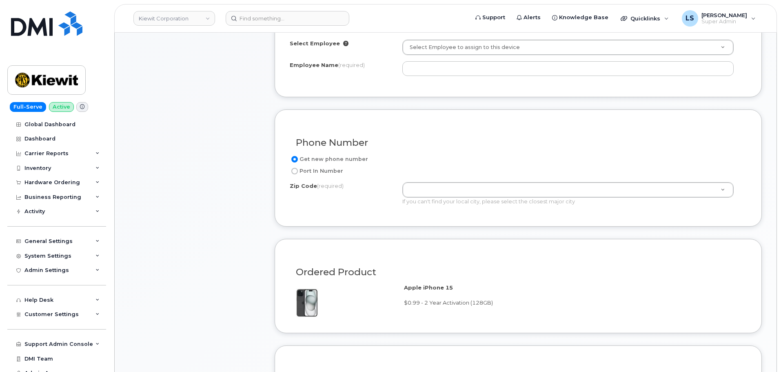
scroll to position [326, 0]
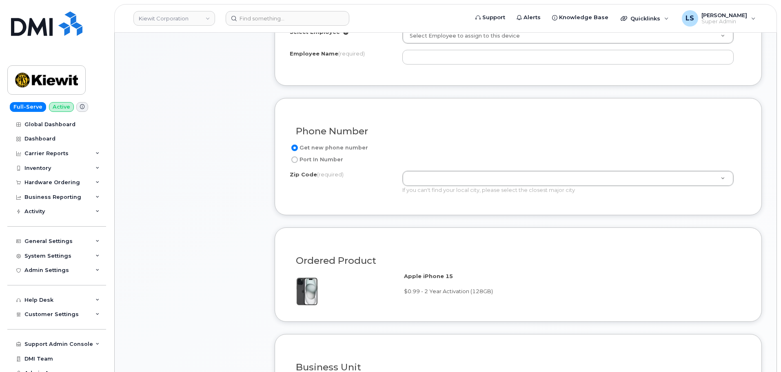
click at [320, 161] on label "Port In Number" at bounding box center [316, 160] width 53 height 10
click at [298, 161] on input "Port In Number" at bounding box center [294, 159] width 7 height 7
radio input "true"
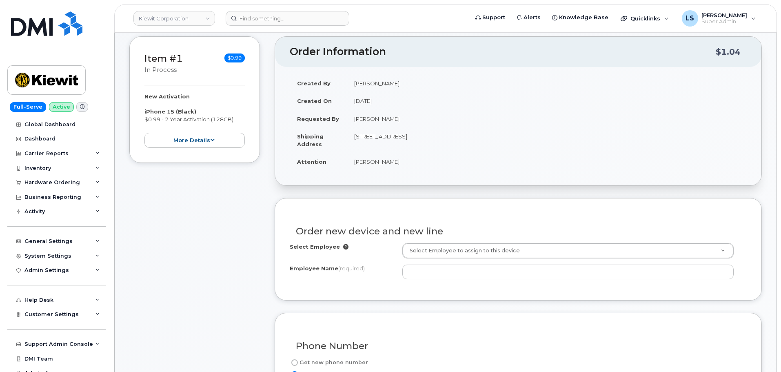
scroll to position [122, 0]
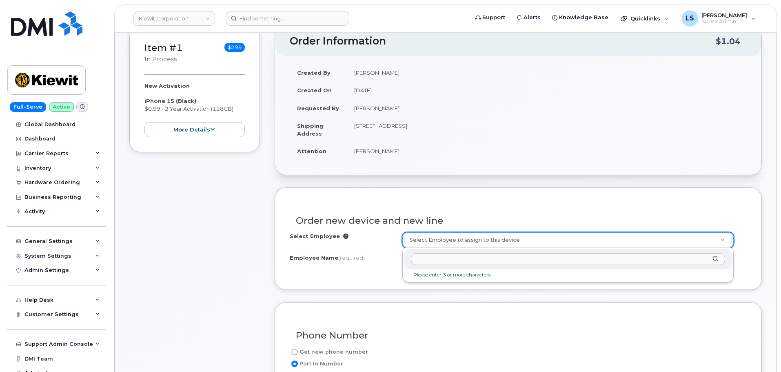
type input "956-298-1637"
click at [456, 253] on input "text" at bounding box center [568, 259] width 314 height 12
paste input "[PERSON_NAME]"
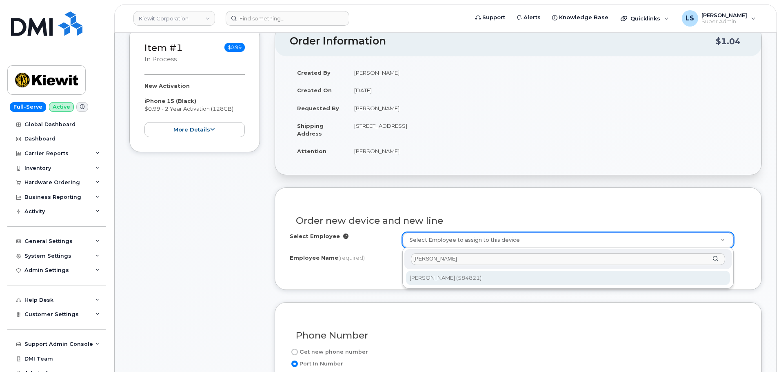
type input "[PERSON_NAME]"
type input "2998998"
type input "[PERSON_NAME]"
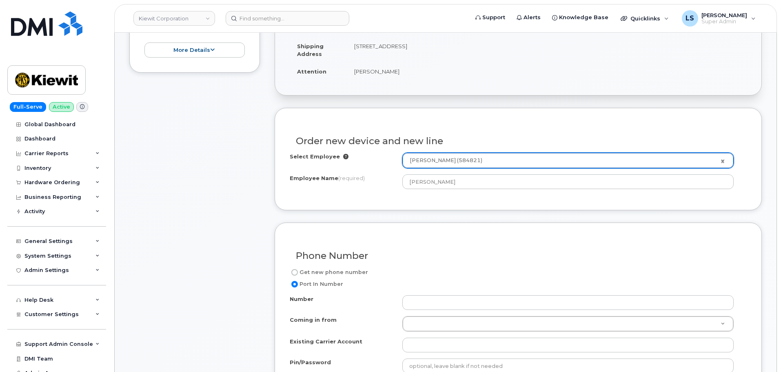
scroll to position [204, 0]
click at [401, 253] on h3 "Phone Number" at bounding box center [518, 254] width 445 height 10
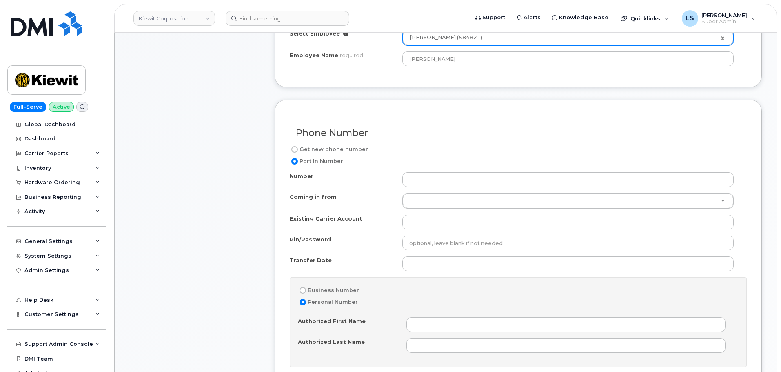
scroll to position [326, 0]
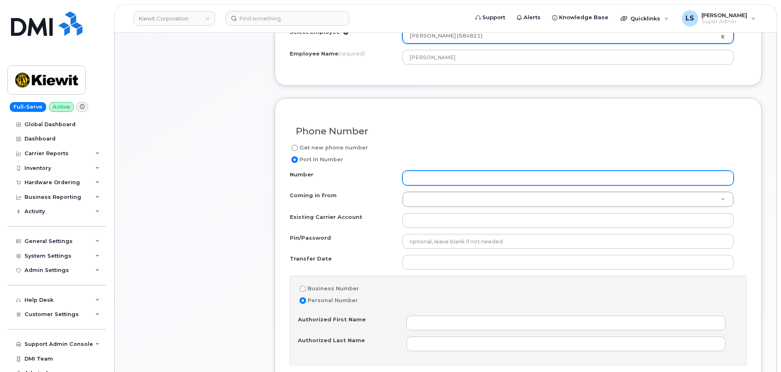
click at [439, 178] on input "Number" at bounding box center [567, 178] width 331 height 15
paste input "956-298-1637"
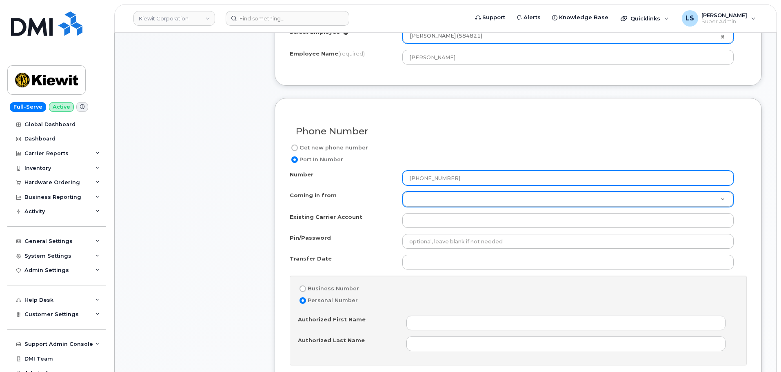
type input "956-298-1637"
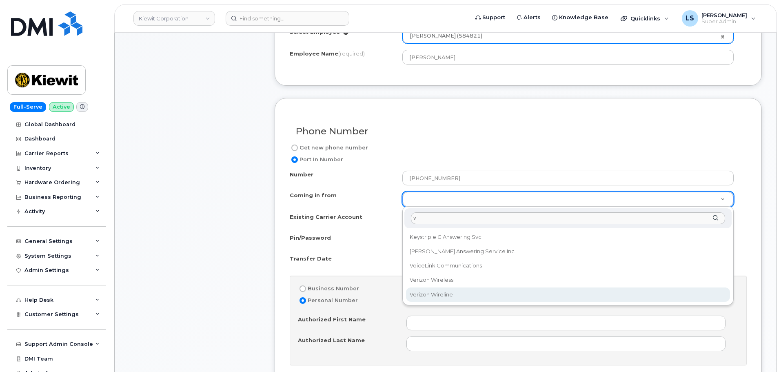
type input "v"
select select "Verizon Wireline"
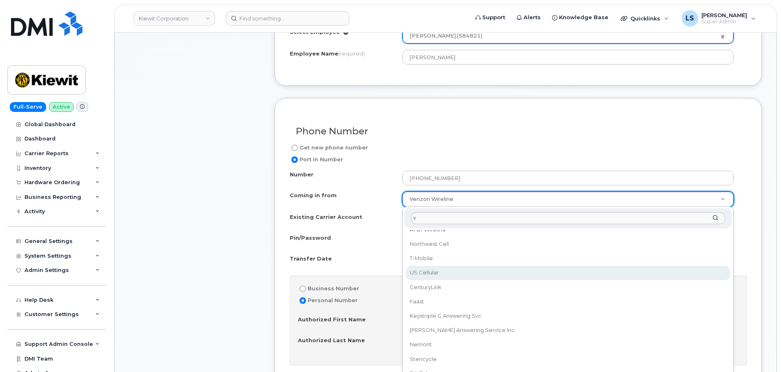
scroll to position [0, 0]
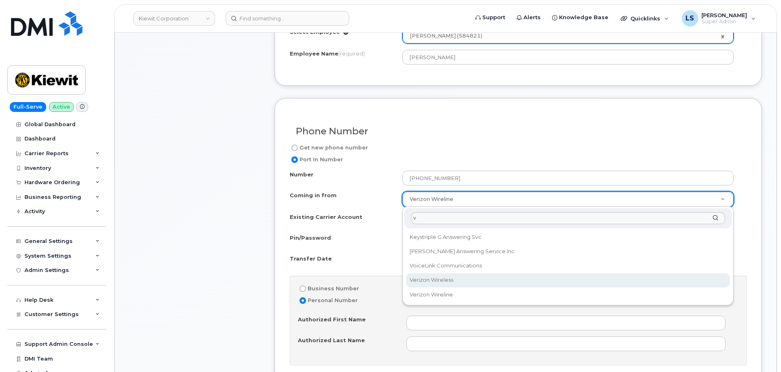
type input "v"
select select "Verizon Wireless"
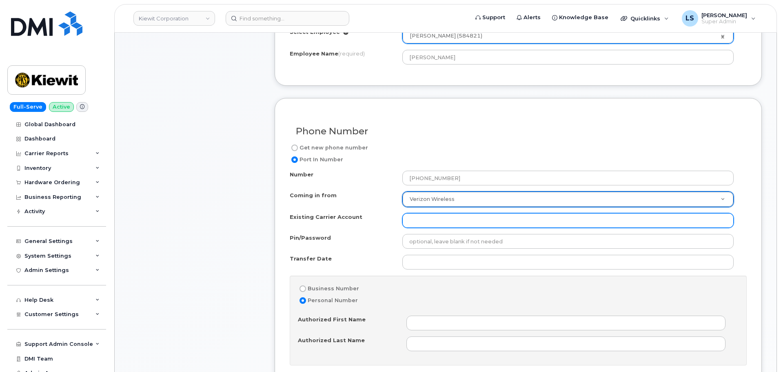
click at [412, 220] on input "Existing Carrier Account" at bounding box center [567, 220] width 331 height 15
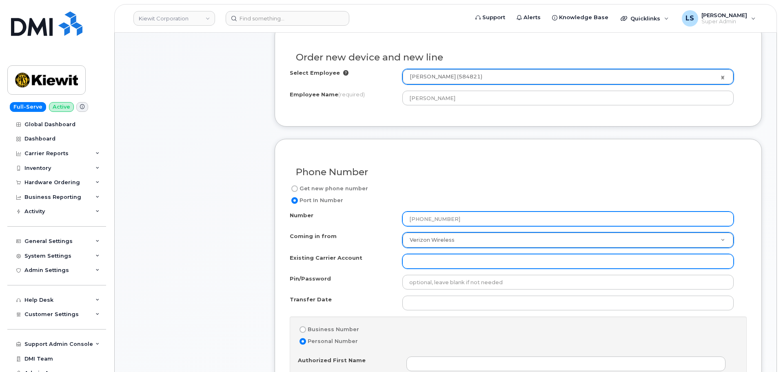
scroll to position [326, 0]
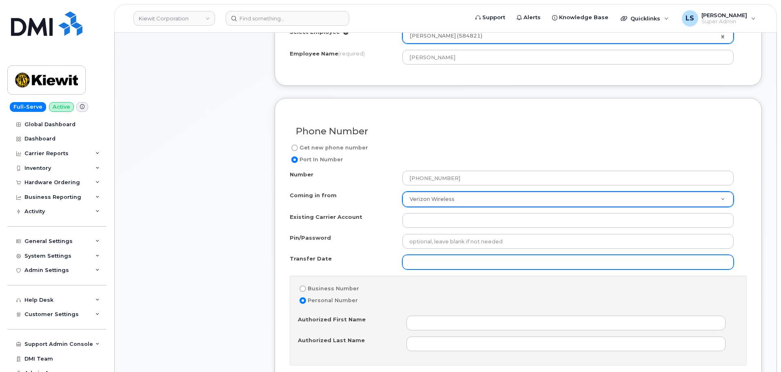
click at [408, 263] on input "Transfer Date" at bounding box center [567, 262] width 331 height 15
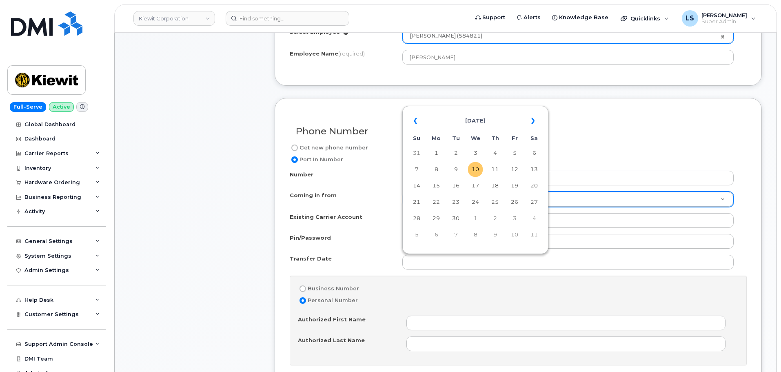
click at [476, 169] on td "10" at bounding box center [475, 169] width 15 height 15
type input "2025-09-10"
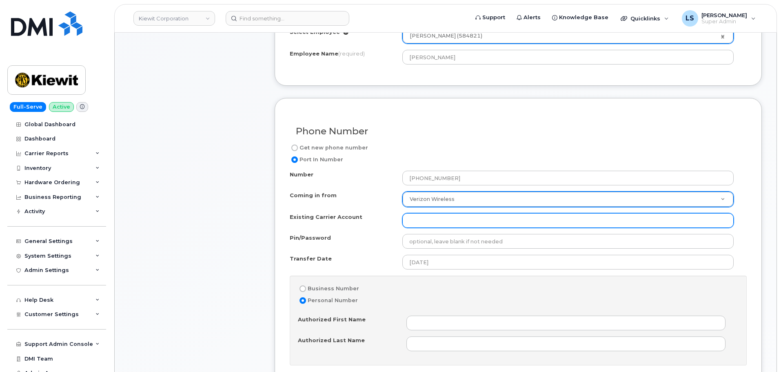
click at [444, 215] on input "Existing Carrier Account" at bounding box center [567, 220] width 331 height 15
paste input "786080835-00001 - Verizon Wireless - Kiewit Phase 2"
type input "786080835-00001 - Verizon Wireless - Kiewit Phase 2"
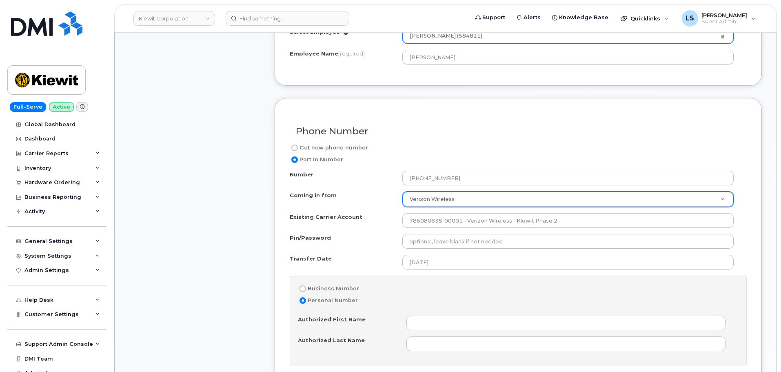
click at [371, 242] on div "Pin/Password" at bounding box center [346, 239] width 113 height 11
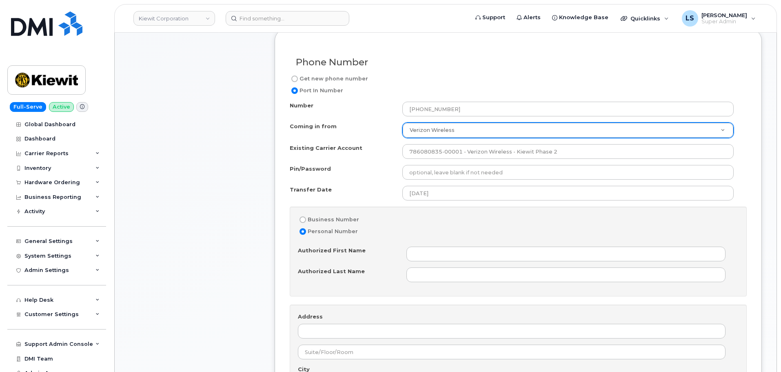
scroll to position [408, 0]
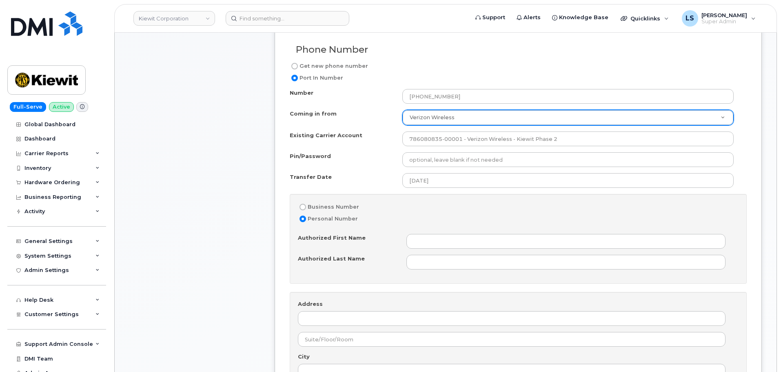
click at [331, 205] on label "Business Number" at bounding box center [328, 207] width 61 height 10
click at [306, 205] on input "Business Number" at bounding box center [303, 207] width 7 height 7
radio input "true"
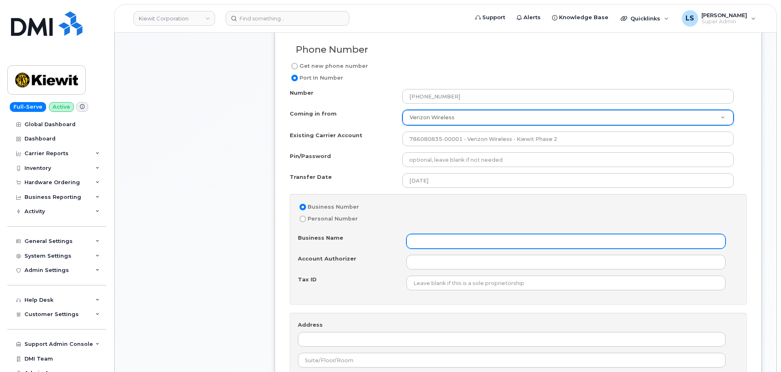
click at [437, 244] on input "Business Name" at bounding box center [565, 241] width 319 height 15
type input "Kiewit"
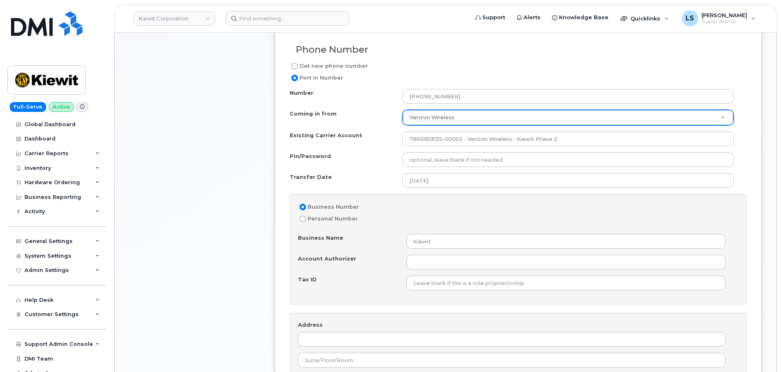
click at [362, 272] on div "Business Name Kiewit Account Authorizer Tax ID" at bounding box center [518, 262] width 441 height 56
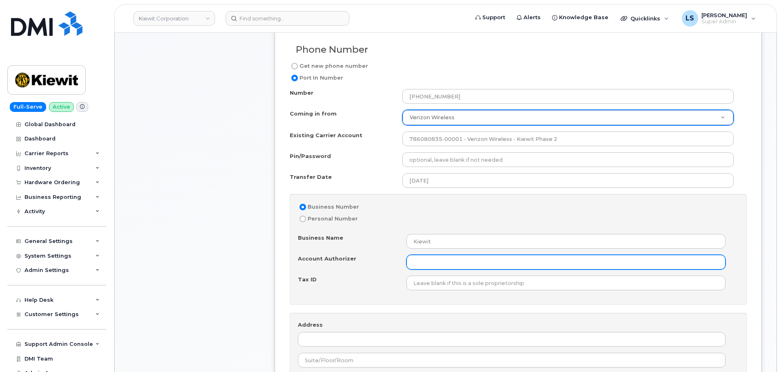
click at [431, 259] on input "Account Authorizer" at bounding box center [565, 262] width 319 height 15
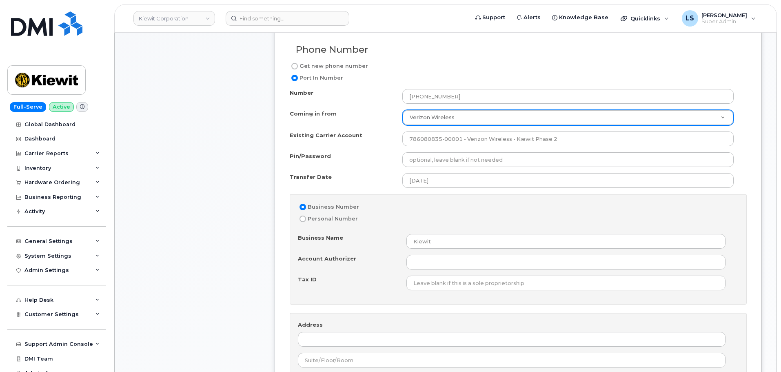
click at [331, 271] on div "Business Name Kiewit Account Authorizer Tax ID" at bounding box center [518, 262] width 441 height 56
click at [366, 283] on div "Tax ID" at bounding box center [352, 280] width 109 height 11
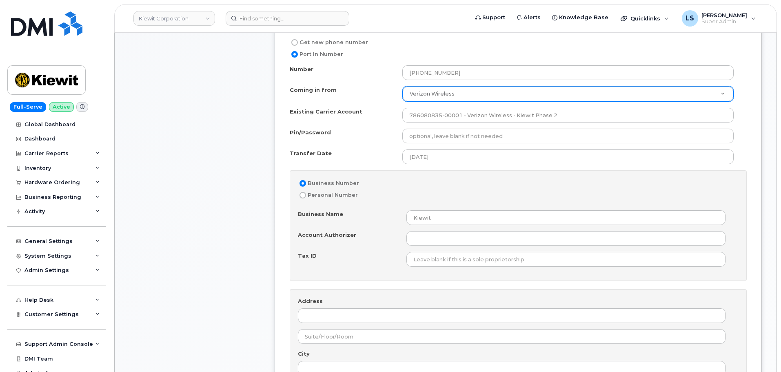
scroll to position [449, 0]
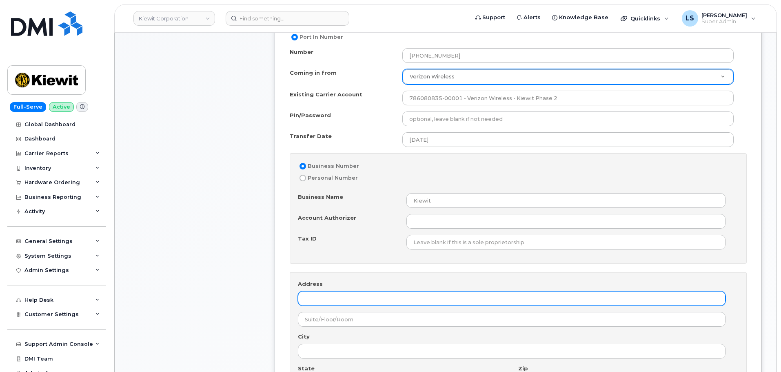
click at [350, 292] on input "Address" at bounding box center [512, 298] width 428 height 15
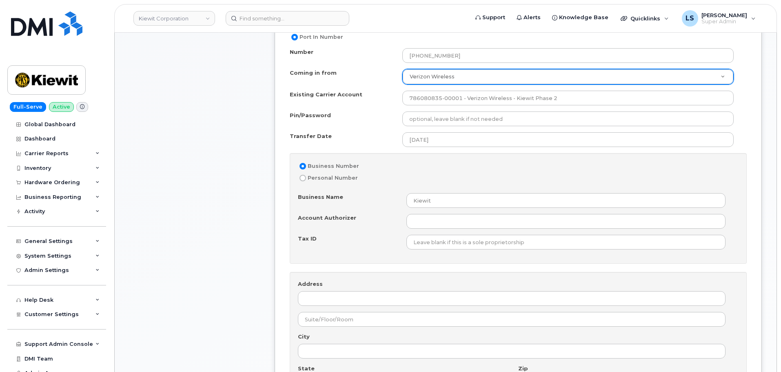
click at [255, 281] on div "Item #1 in process $0.99 New Activation iPhone 15 (Black) $0.99 - 2 Year Activa…" at bounding box center [194, 238] width 131 height 1079
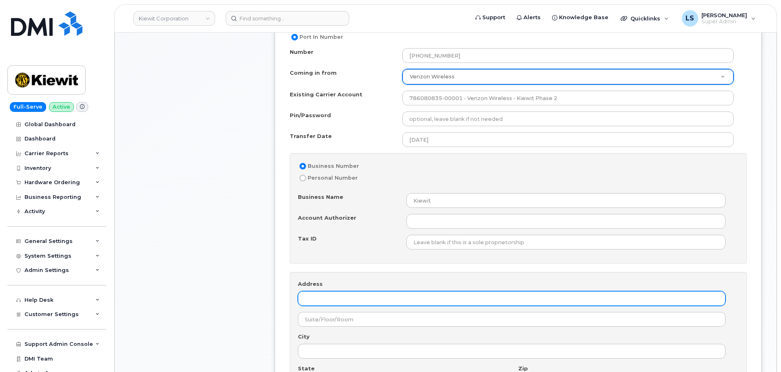
click at [322, 295] on input "Address" at bounding box center [512, 298] width 428 height 15
paste input "4 W Lincoln Ave. Roma, TX 78584"
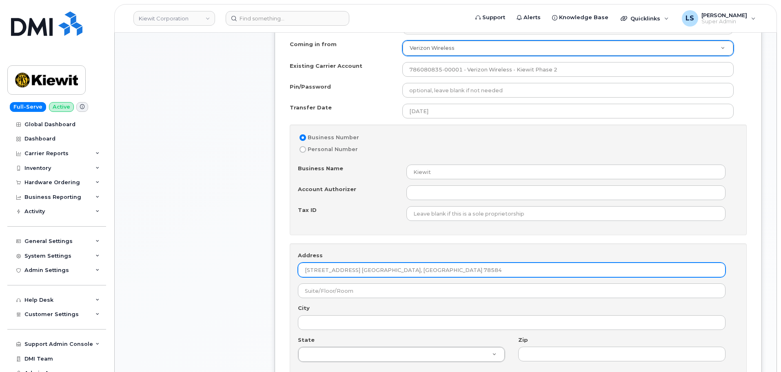
scroll to position [490, 0]
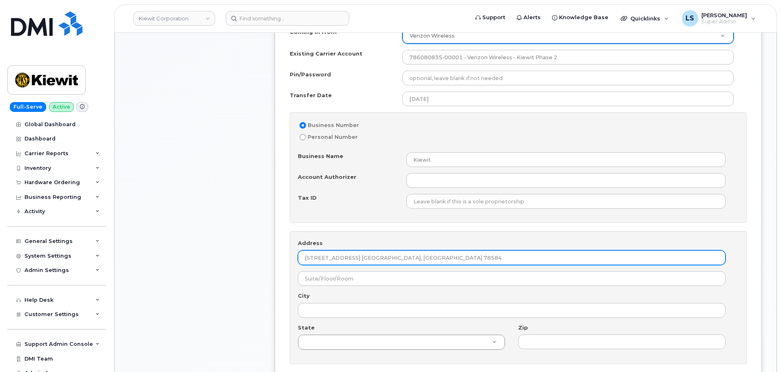
click at [362, 259] on input "4 W Lincoln Ave. Roma, TX 78584" at bounding box center [512, 257] width 428 height 15
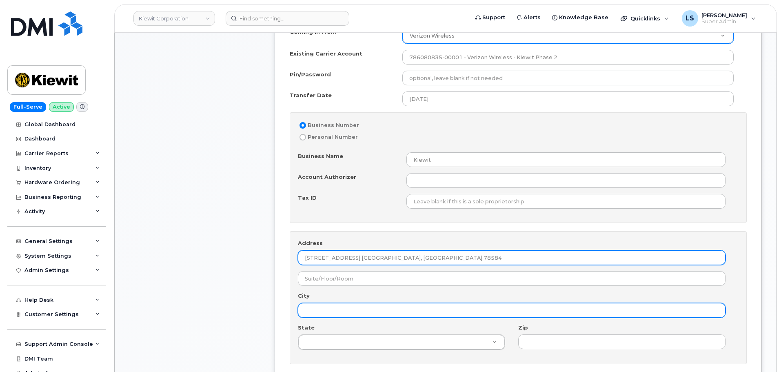
type input "4 W Lincoln Ave. Roma, TX 78584"
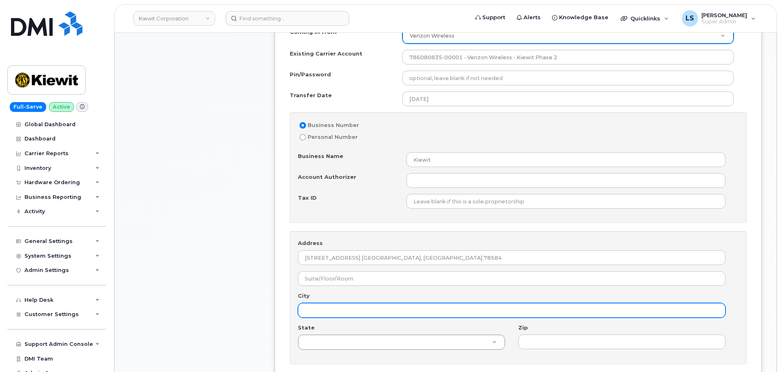
click at [333, 310] on input "City" at bounding box center [512, 310] width 428 height 15
paste input "Roma"
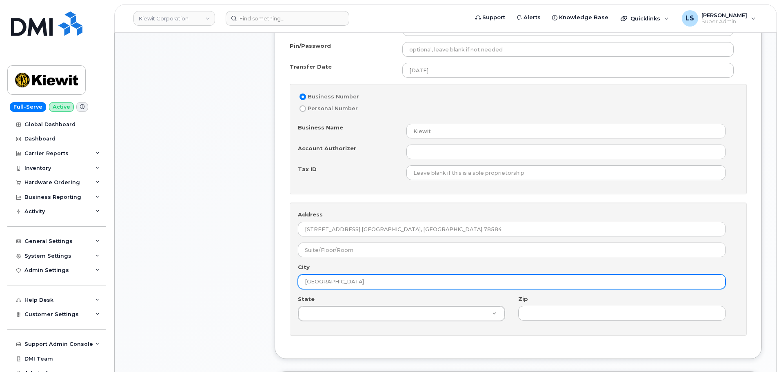
scroll to position [530, 0]
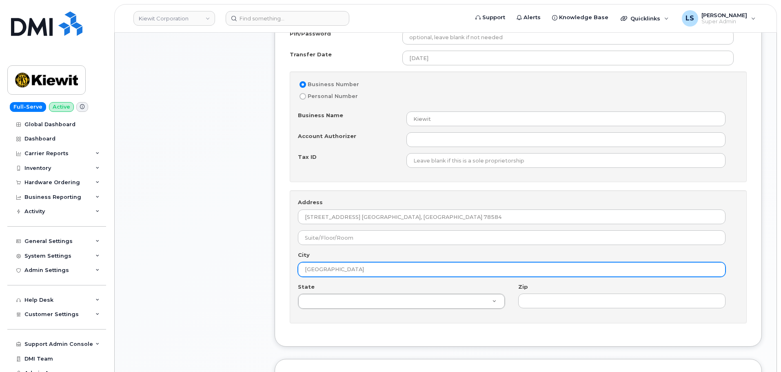
type input "Roma"
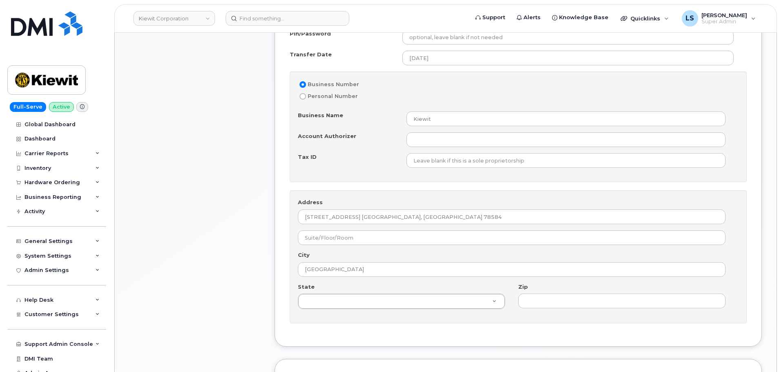
drag, startPoint x: 333, startPoint y: 281, endPoint x: 335, endPoint y: 291, distance: 10.6
click at [335, 286] on div "Address 4 W Lincoln Ave. Roma, TX 78584 City Roma State State State Alabama Ala…" at bounding box center [518, 256] width 457 height 133
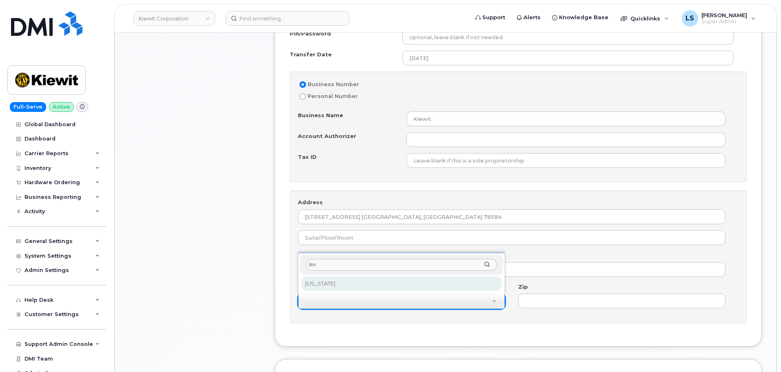
type input "tex"
select select "Texas"
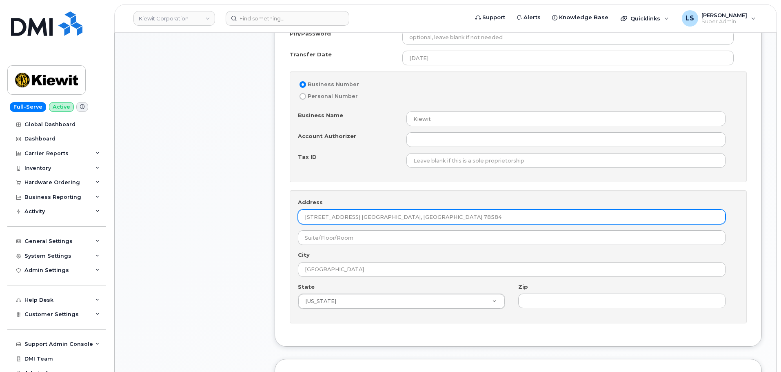
drag, startPoint x: 408, startPoint y: 217, endPoint x: 349, endPoint y: 222, distance: 58.5
click at [349, 222] on input "4 W Lincoln Ave. Roma, TX 78584" at bounding box center [512, 216] width 428 height 15
type input "4 W Lincoln Ave."
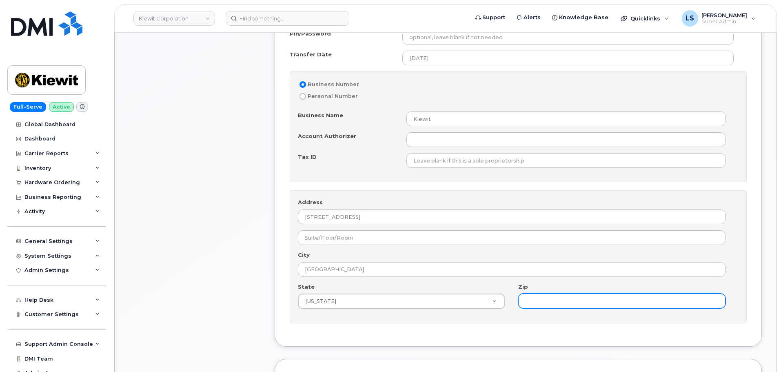
click at [590, 297] on input "Zip" at bounding box center [621, 300] width 207 height 15
paste input "78584"
type input "78584"
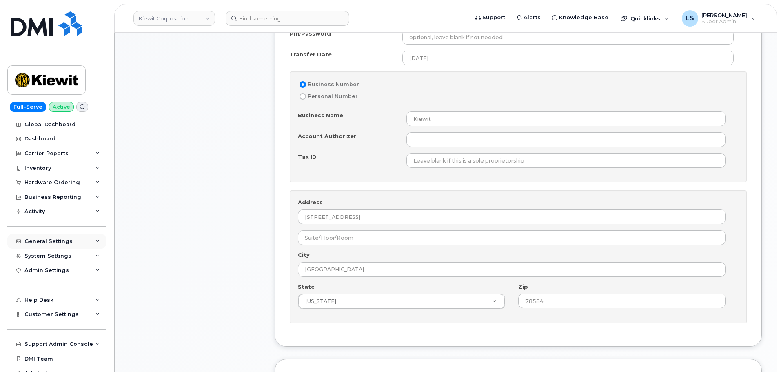
click at [88, 247] on div "General Settings" at bounding box center [56, 241] width 99 height 15
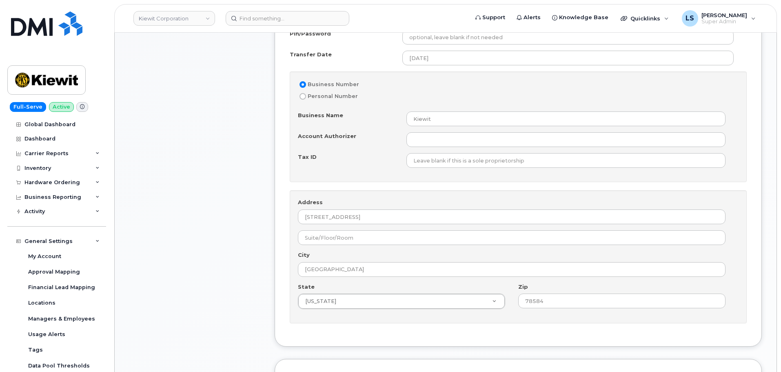
click at [211, 234] on div "Item #1 in process $0.99 New Activation iPhone 15 (Black) $0.99 - 2 Year Activa…" at bounding box center [194, 157] width 131 height 1079
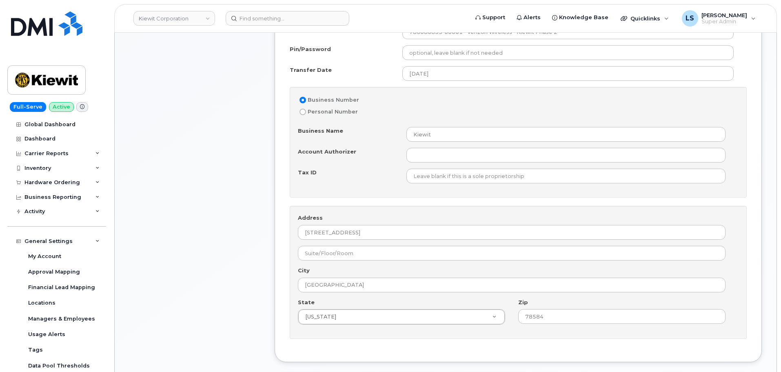
scroll to position [490, 0]
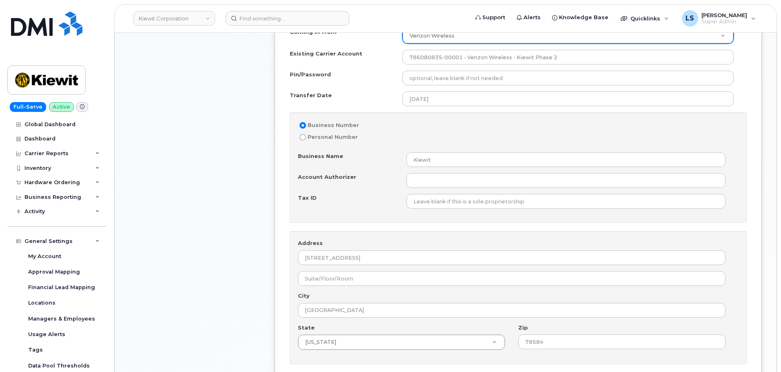
click at [178, 174] on div "Item #1 in process $0.99 New Activation iPhone 15 (Black) $0.99 - 2 Year Activa…" at bounding box center [194, 197] width 131 height 1079
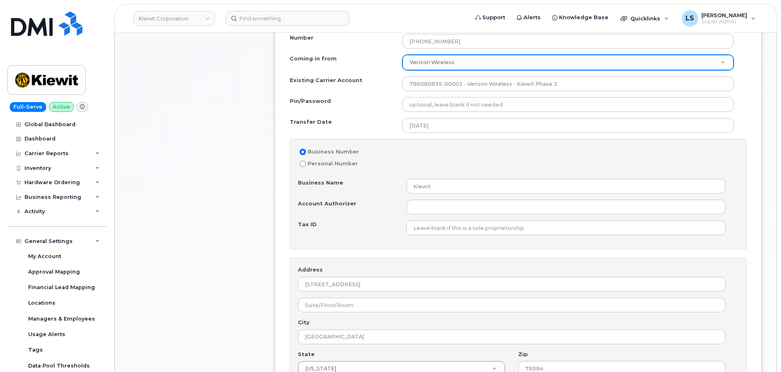
scroll to position [449, 0]
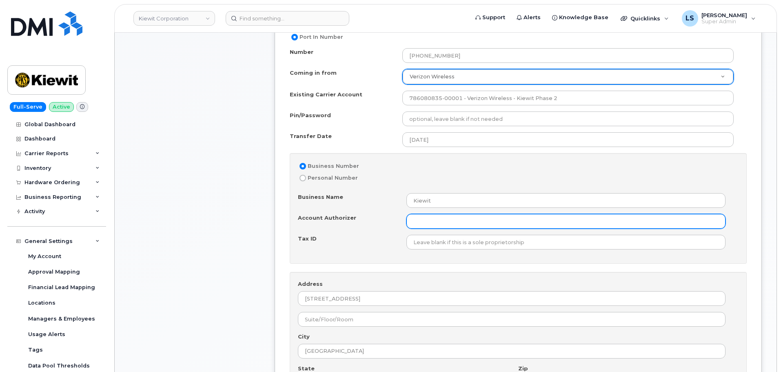
click at [413, 221] on input "Account Authorizer" at bounding box center [565, 221] width 319 height 15
paste input "rmiller@dminc.com"
type input "rmiller@dminc.com"
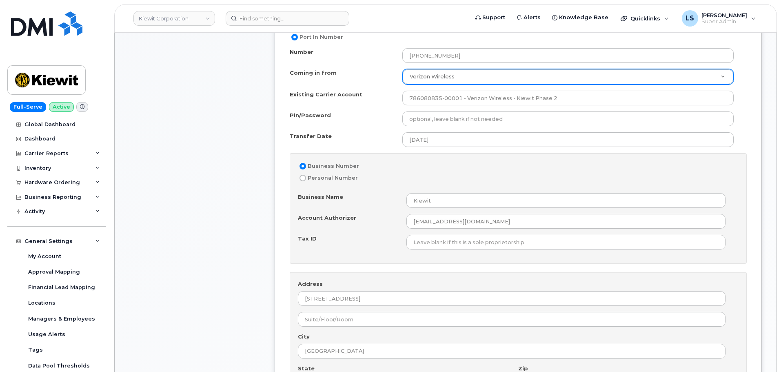
click at [368, 232] on div "Business Name Kiewit Account Authorizer rmiller@dminc.com Tax ID" at bounding box center [518, 221] width 441 height 56
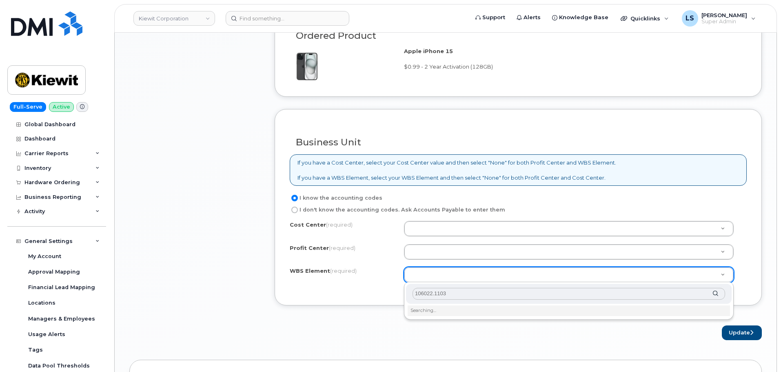
scroll to position [898, 0]
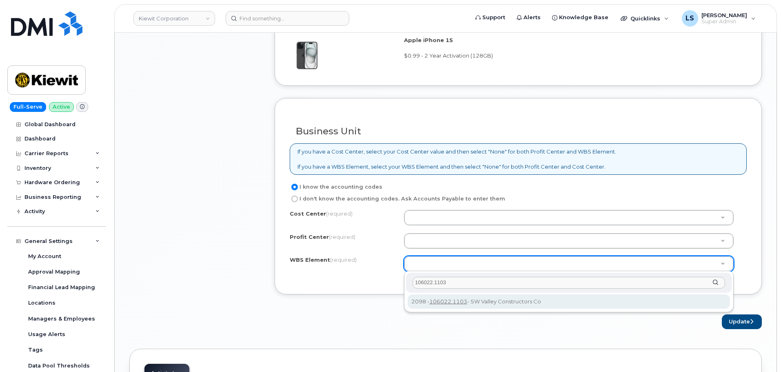
type input "106022.1103"
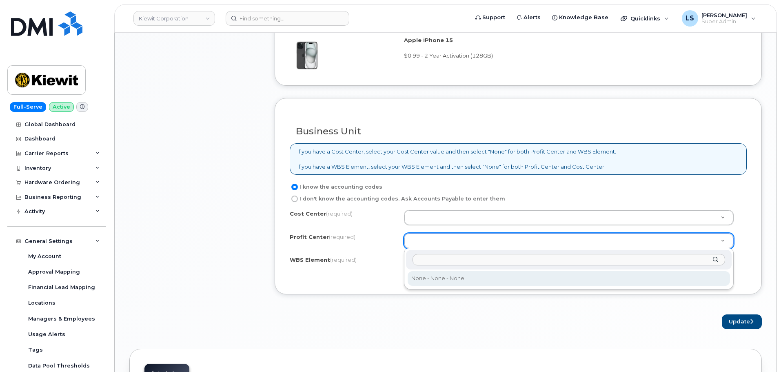
select select "None"
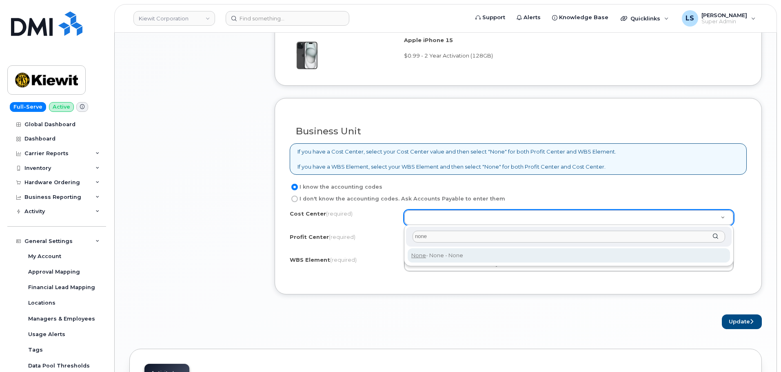
type input "none"
type input "None"
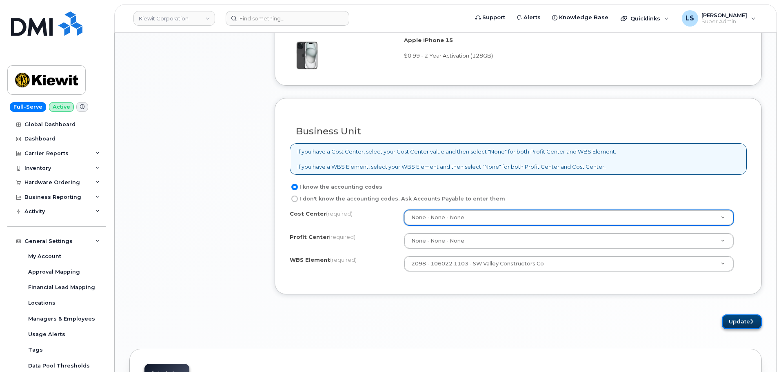
drag, startPoint x: 747, startPoint y: 322, endPoint x: 723, endPoint y: 315, distance: 24.9
click at [746, 322] on button "Update" at bounding box center [742, 321] width 40 height 15
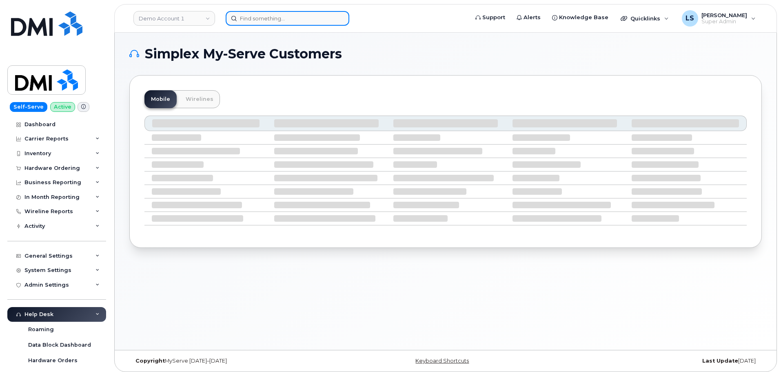
click at [263, 14] on input at bounding box center [288, 18] width 124 height 15
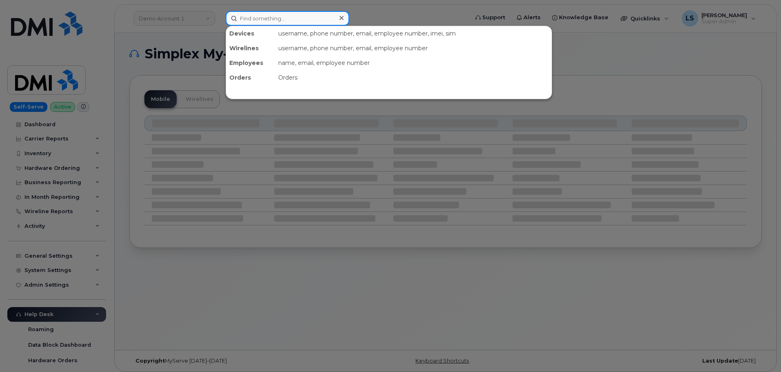
paste input "[PHONE_NUMBER]"
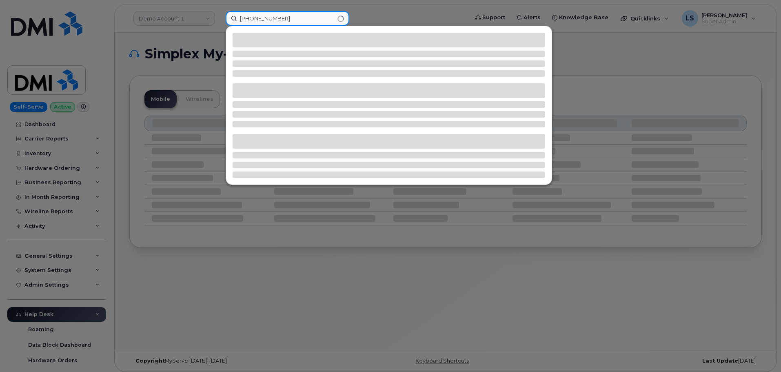
type input "[PHONE_NUMBER]"
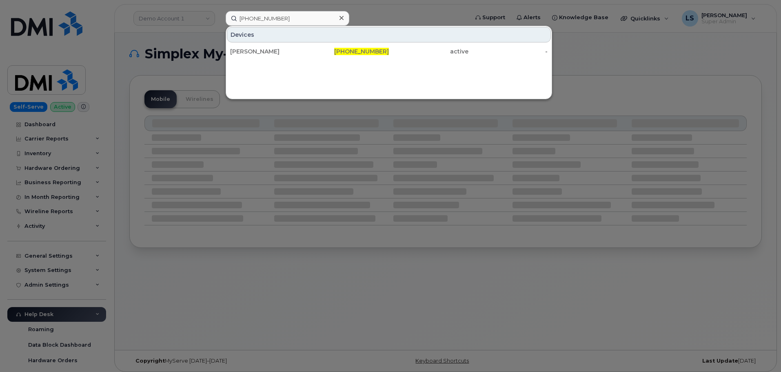
drag, startPoint x: 391, startPoint y: 55, endPoint x: 431, endPoint y: 122, distance: 78.5
click at [391, 55] on div "active" at bounding box center [429, 51] width 80 height 8
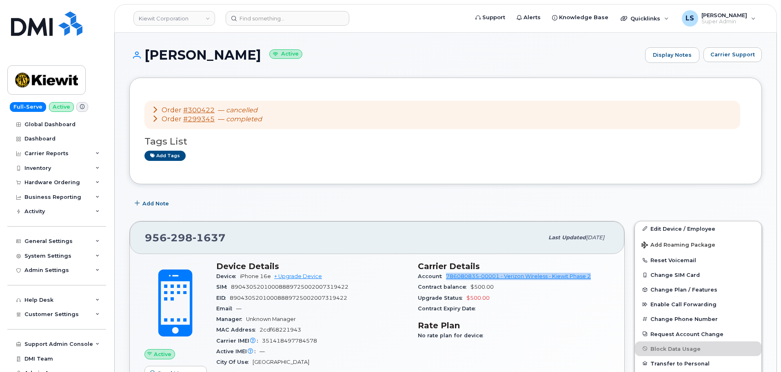
drag, startPoint x: 444, startPoint y: 279, endPoint x: 590, endPoint y: 277, distance: 145.3
click at [590, 277] on div "Account 786080835-00001 - Verizon Wireless - [PERSON_NAME] Phase 2" at bounding box center [514, 276] width 192 height 11
copy link "786080835-00001 - Verizon Wireless - Kiewit Phase 2"
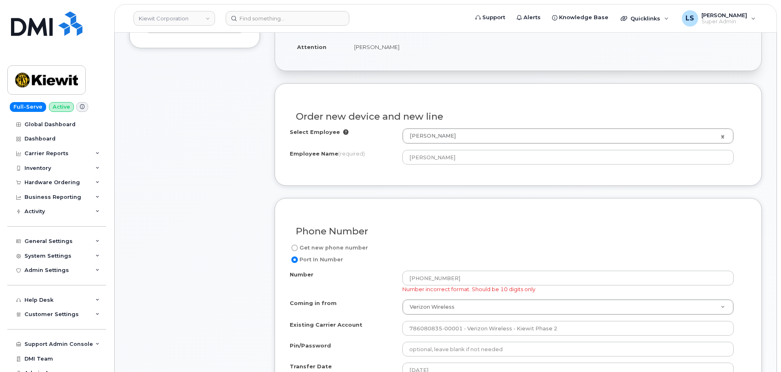
scroll to position [245, 0]
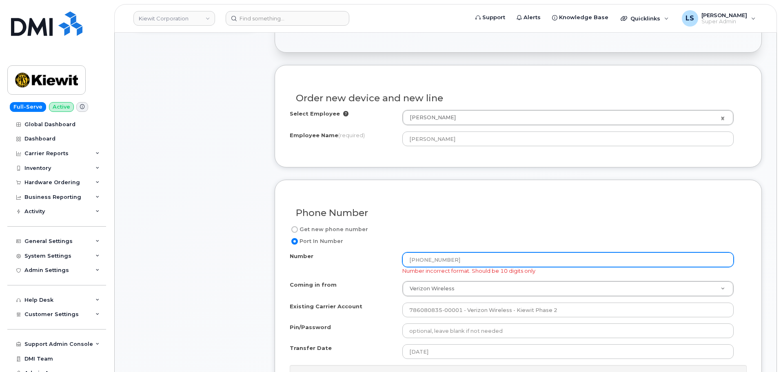
click at [437, 258] on input "[PHONE_NUMBER]" at bounding box center [567, 259] width 331 height 15
click at [436, 263] on input "[PHONE_NUMBER]" at bounding box center [567, 259] width 331 height 15
click at [423, 259] on input "956-2981637" at bounding box center [567, 259] width 331 height 15
type input "9562981637"
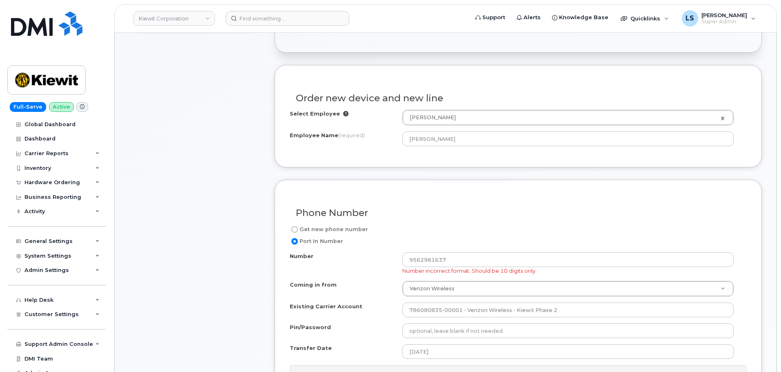
click at [467, 232] on div "Get new phone number" at bounding box center [515, 229] width 450 height 10
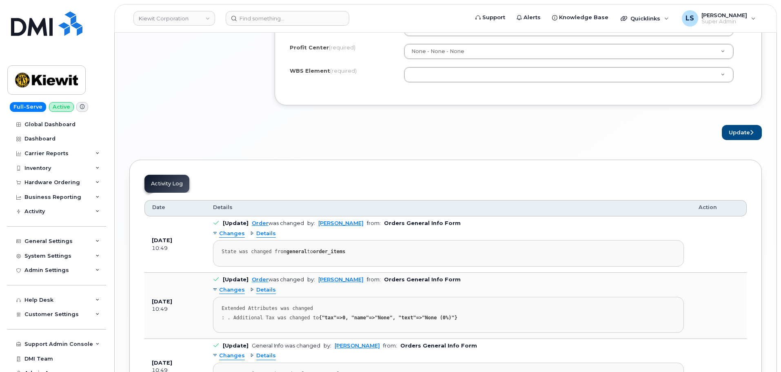
scroll to position [1020, 0]
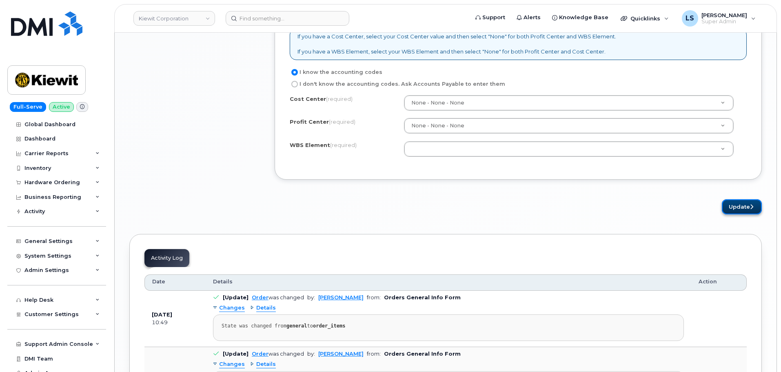
click at [737, 206] on button "Update" at bounding box center [742, 206] width 40 height 15
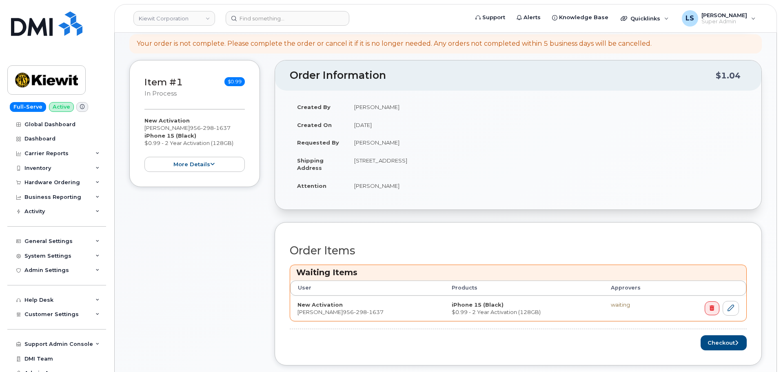
scroll to position [122, 0]
click at [199, 168] on button "more details" at bounding box center [194, 164] width 100 height 15
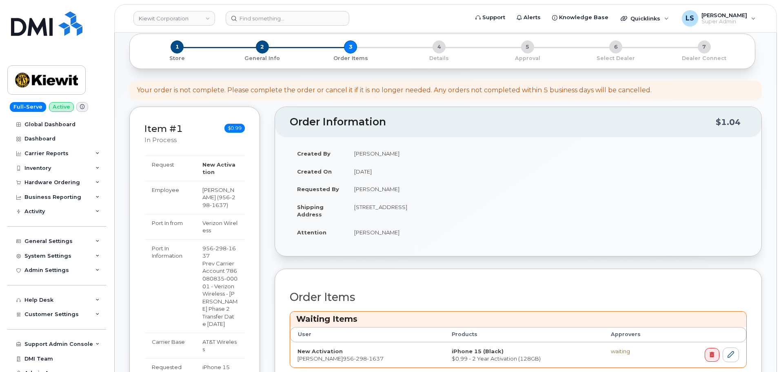
scroll to position [0, 0]
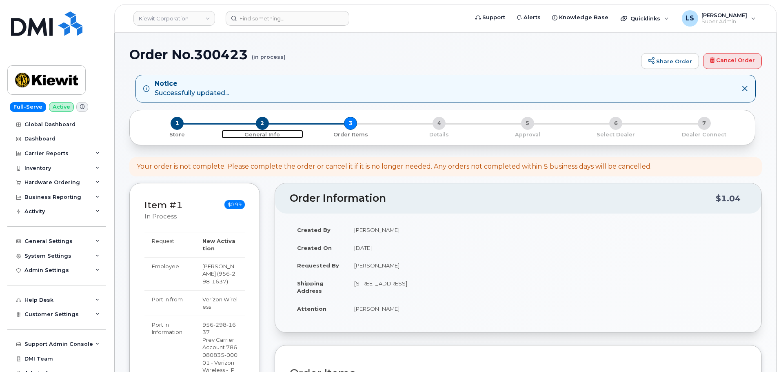
click at [262, 124] on span "2" at bounding box center [262, 123] width 13 height 13
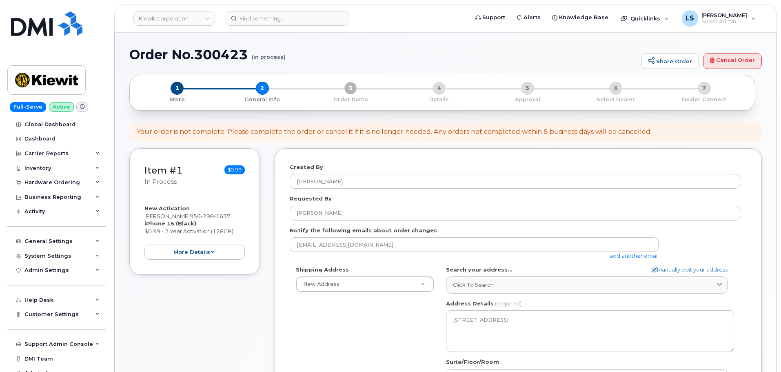
select select
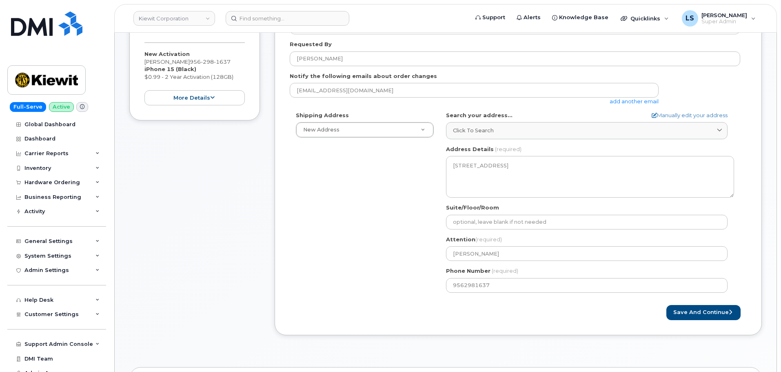
scroll to position [163, 0]
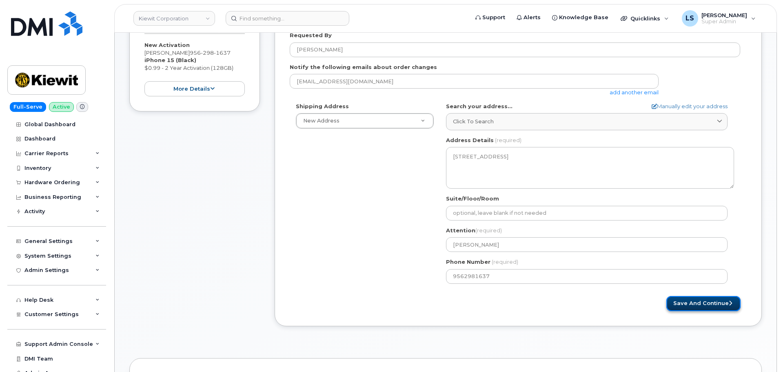
click at [691, 307] on button "Save and Continue" at bounding box center [703, 303] width 74 height 15
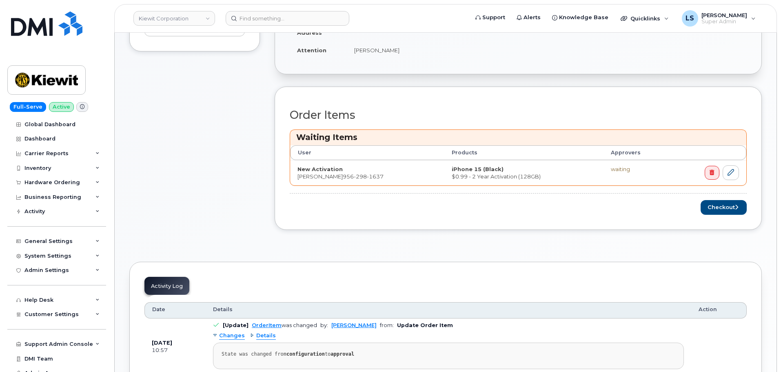
scroll to position [204, 0]
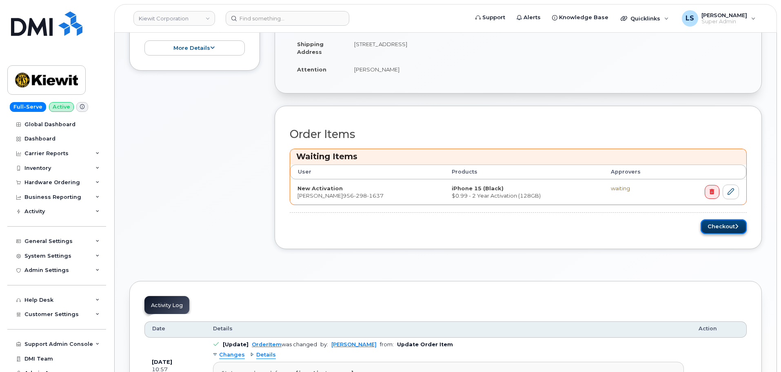
click at [730, 226] on button "Checkout" at bounding box center [724, 226] width 46 height 15
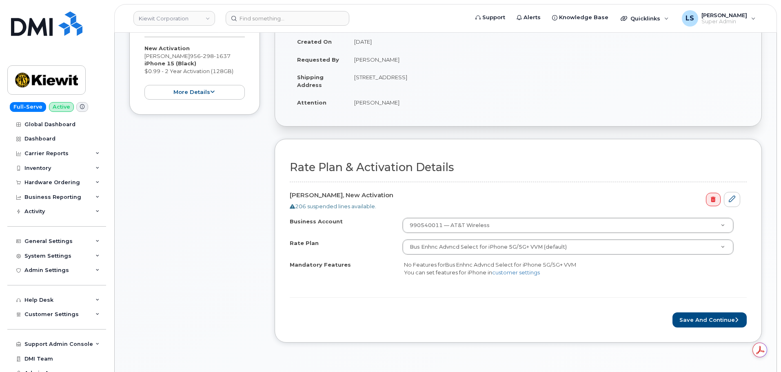
scroll to position [163, 0]
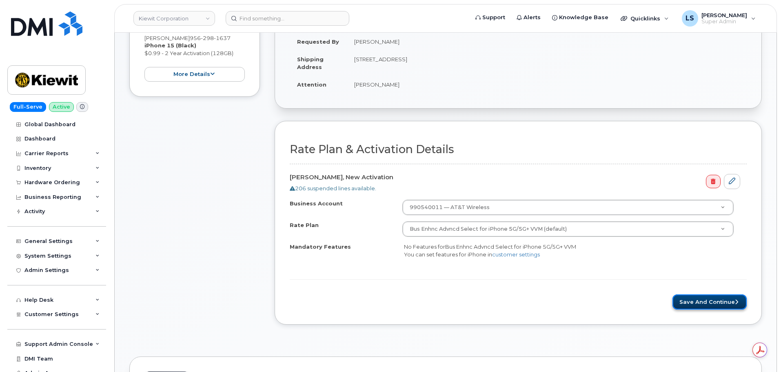
click at [690, 302] on button "Save and Continue" at bounding box center [709, 301] width 74 height 15
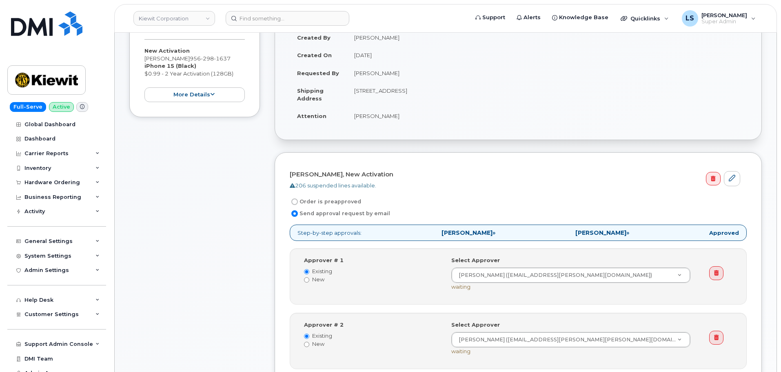
scroll to position [204, 0]
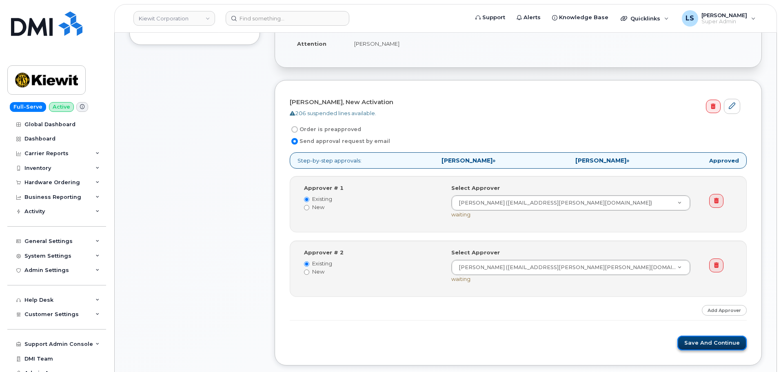
click at [696, 339] on button "Save and Continue" at bounding box center [711, 342] width 69 height 15
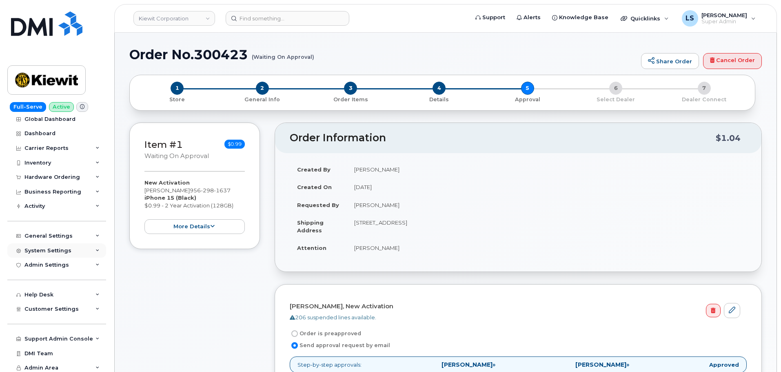
scroll to position [8, 0]
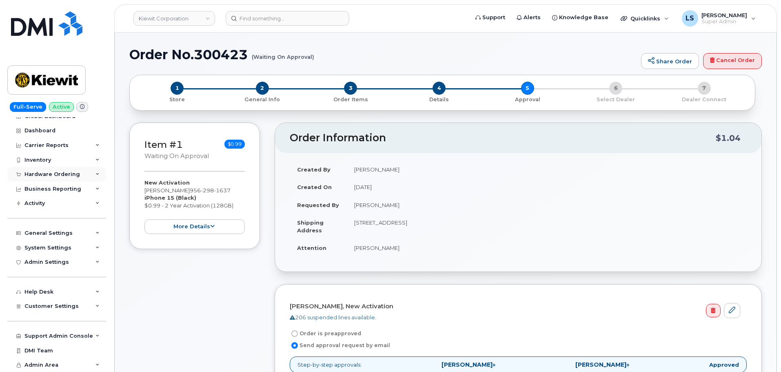
click at [61, 179] on div "Hardware Ordering" at bounding box center [56, 174] width 99 height 15
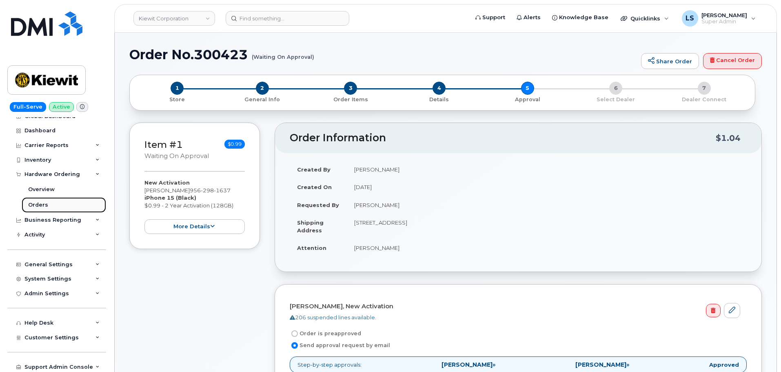
click at [50, 204] on link "Orders" at bounding box center [64, 205] width 84 height 16
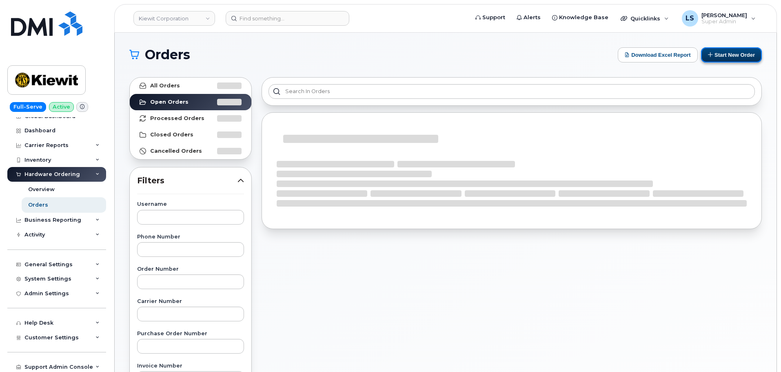
click at [739, 54] on button "Start New Order" at bounding box center [731, 54] width 61 height 15
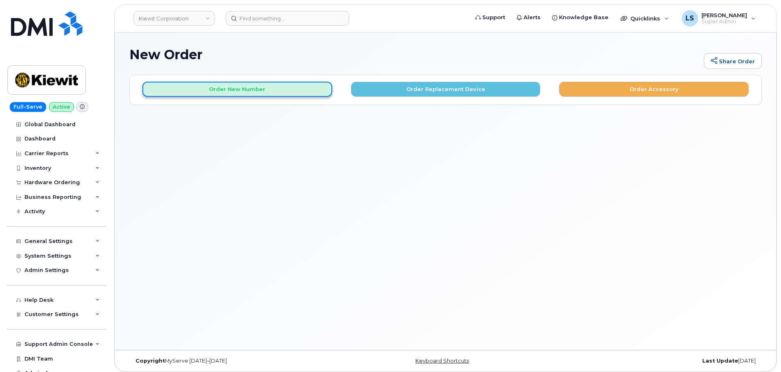
click at [249, 85] on button "Order New Number" at bounding box center [237, 89] width 190 height 15
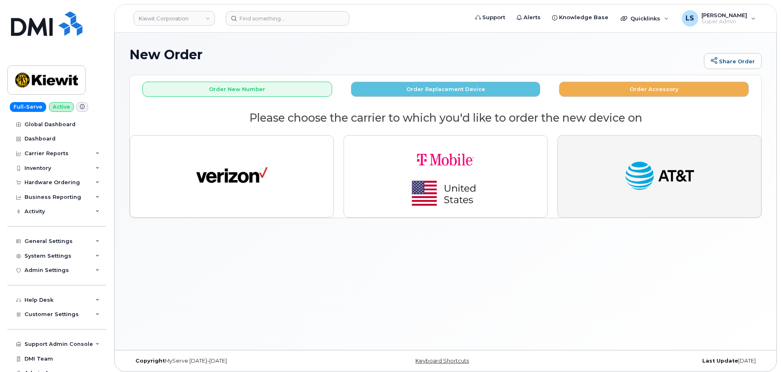
click at [675, 189] on img "button" at bounding box center [659, 176] width 71 height 37
